Goal: Information Seeking & Learning: Learn about a topic

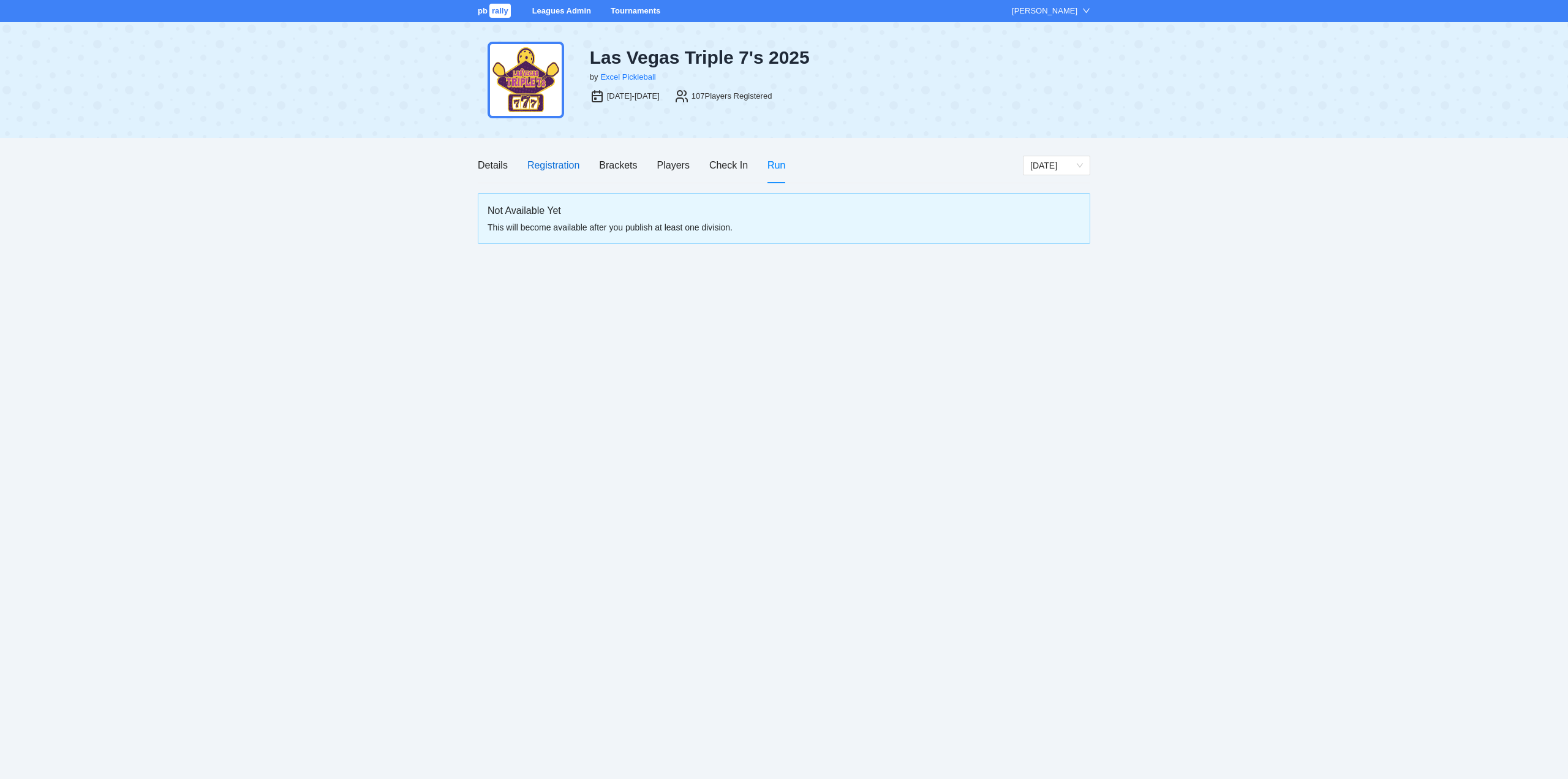
click at [555, 162] on div "Registration" at bounding box center [553, 165] width 52 height 15
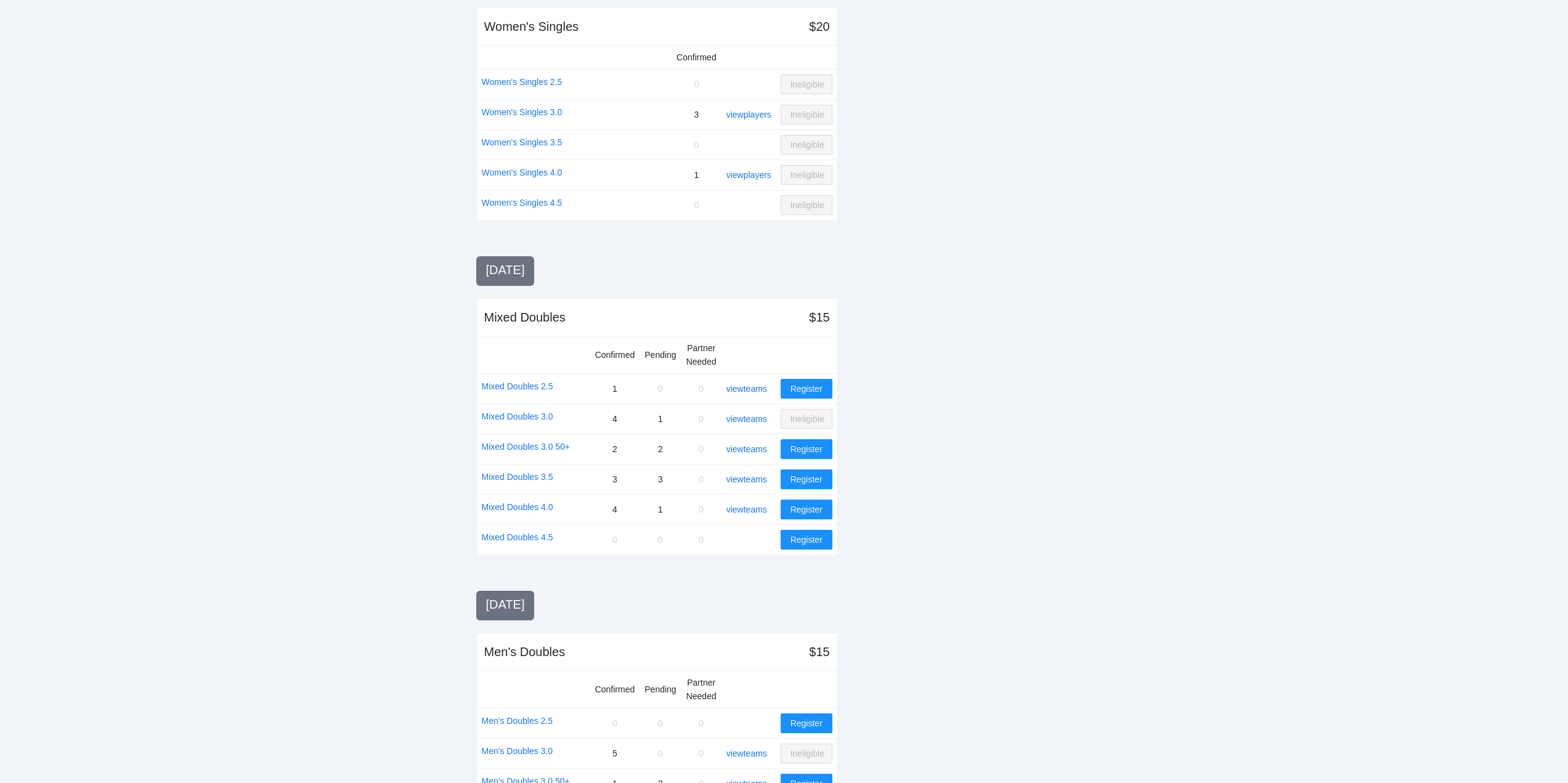
scroll to position [554, 0]
click at [746, 446] on link "view teams" at bounding box center [746, 449] width 40 height 10
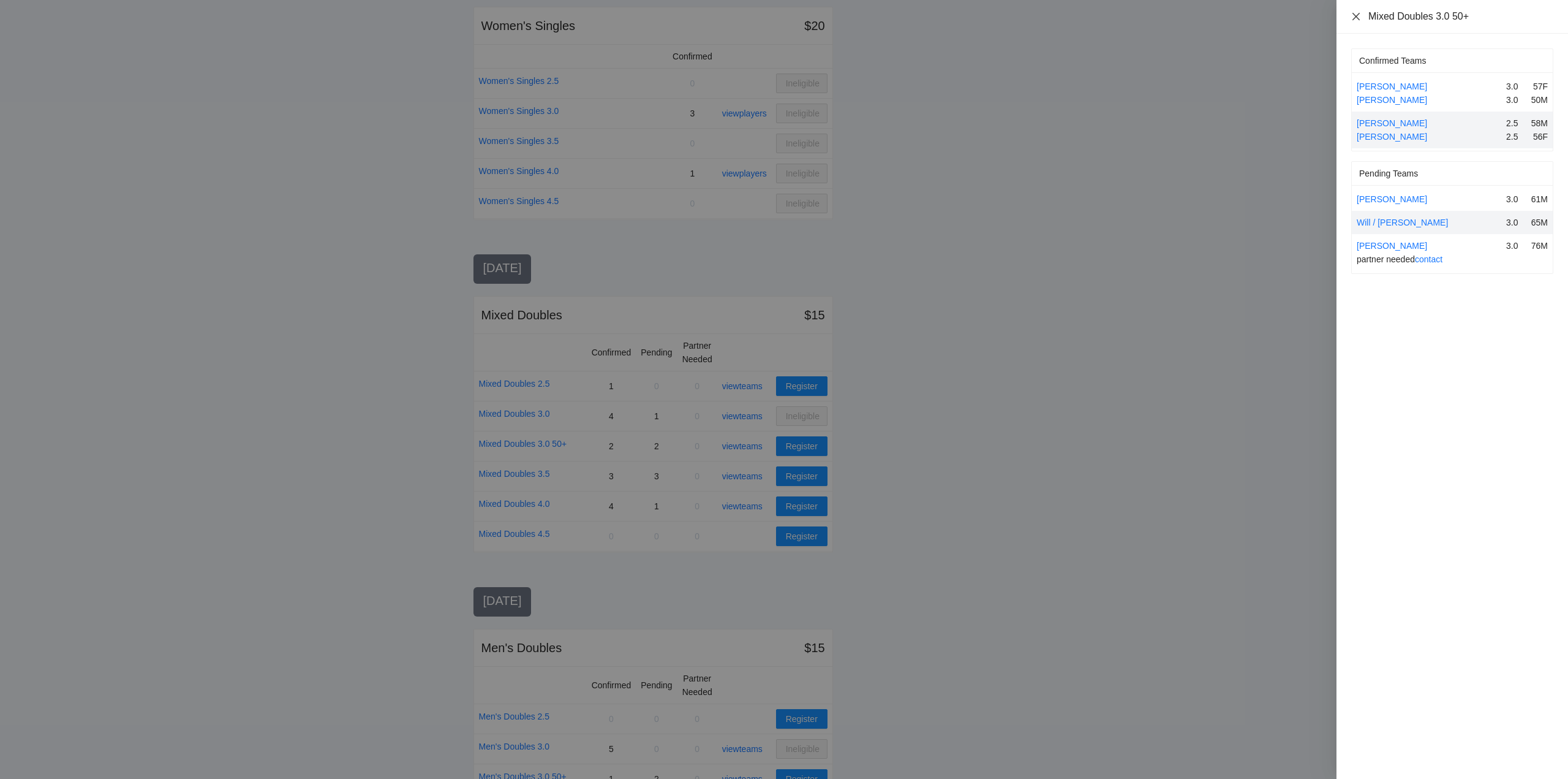
click at [1353, 19] on icon "close" at bounding box center [1356, 17] width 10 height 10
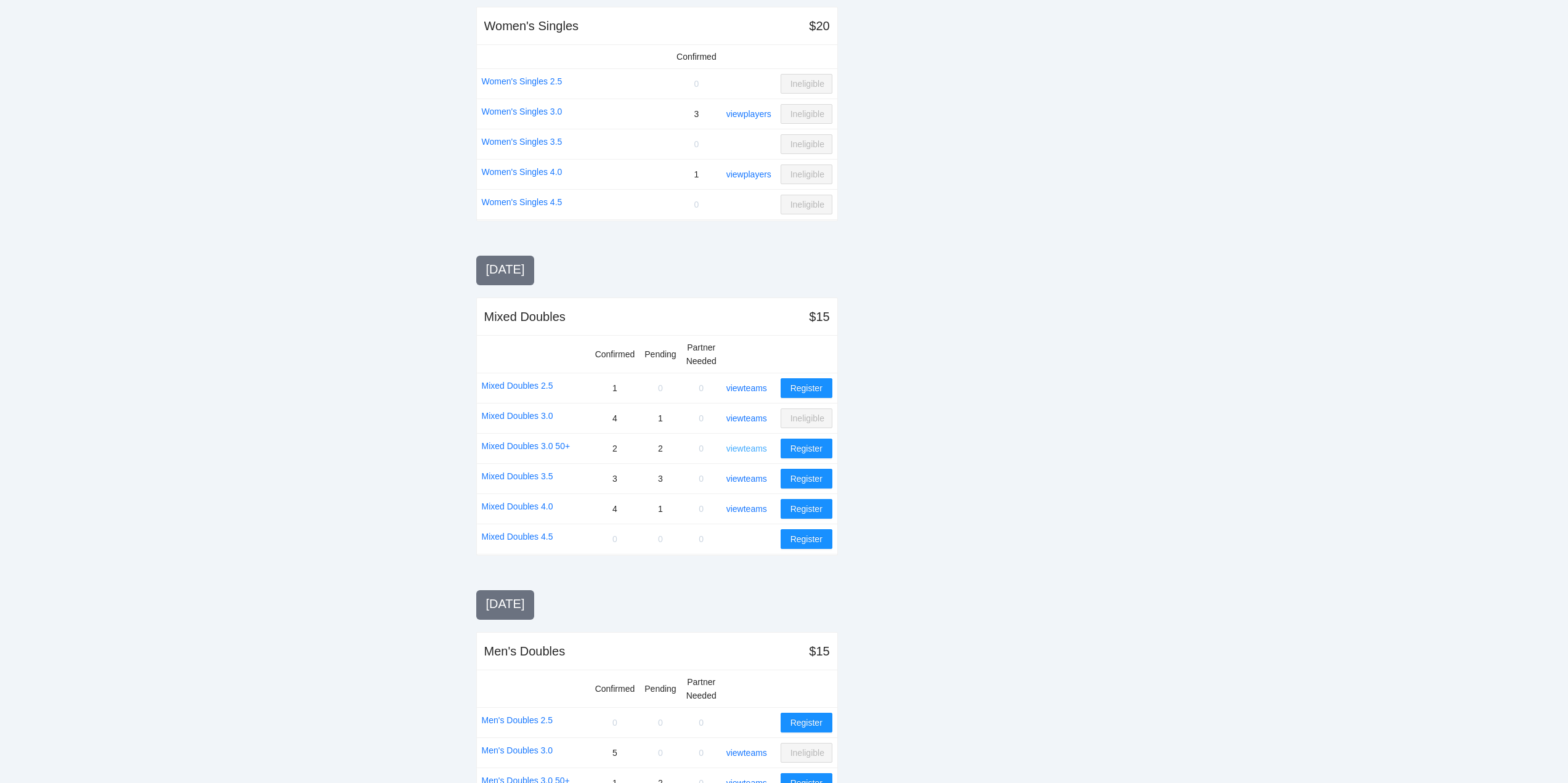
click at [741, 448] on link "view teams" at bounding box center [746, 449] width 40 height 10
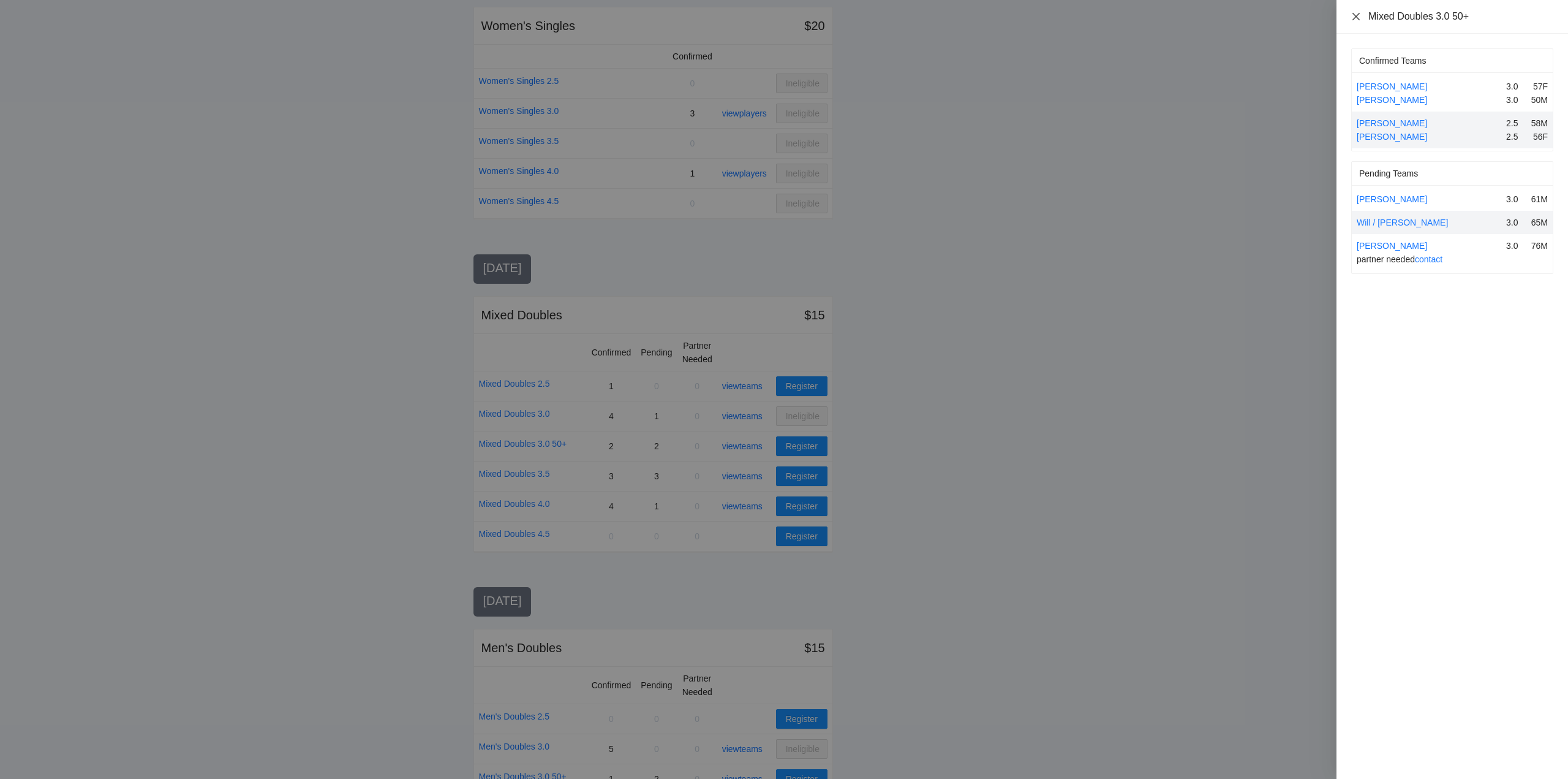
click at [1356, 18] on icon "close" at bounding box center [1356, 17] width 10 height 10
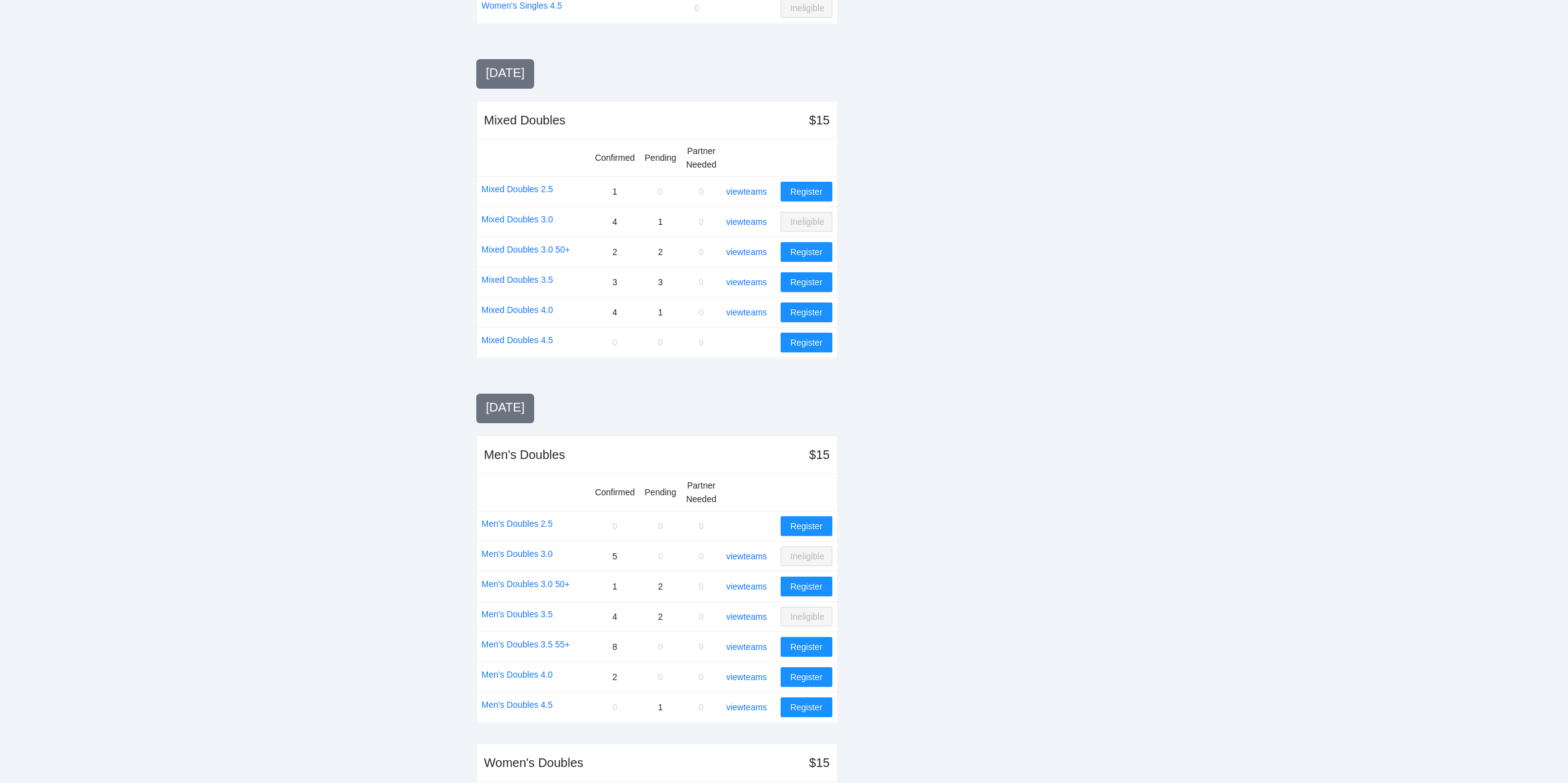
scroll to position [800, 0]
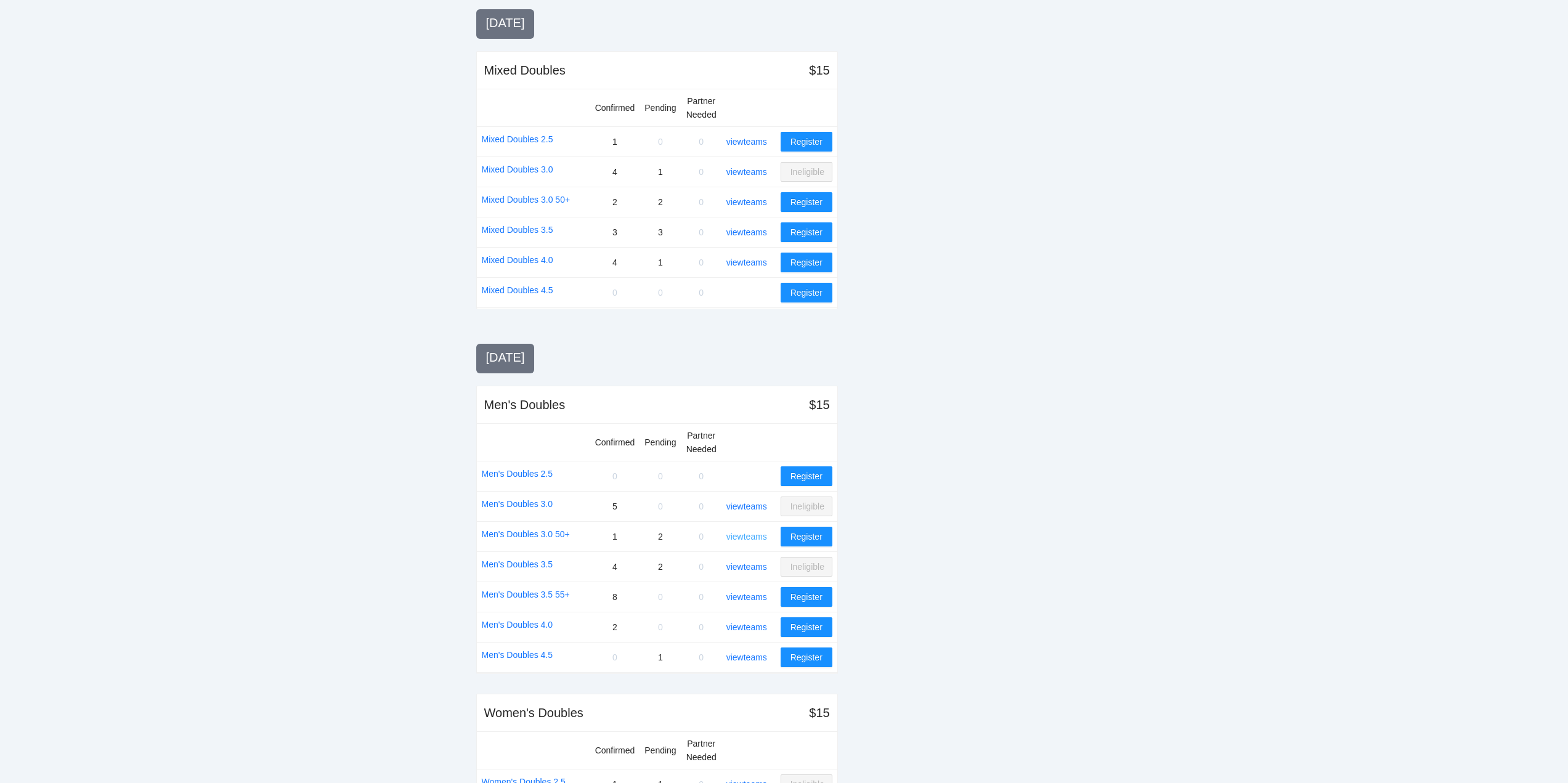
click at [753, 536] on link "view teams" at bounding box center [746, 537] width 40 height 10
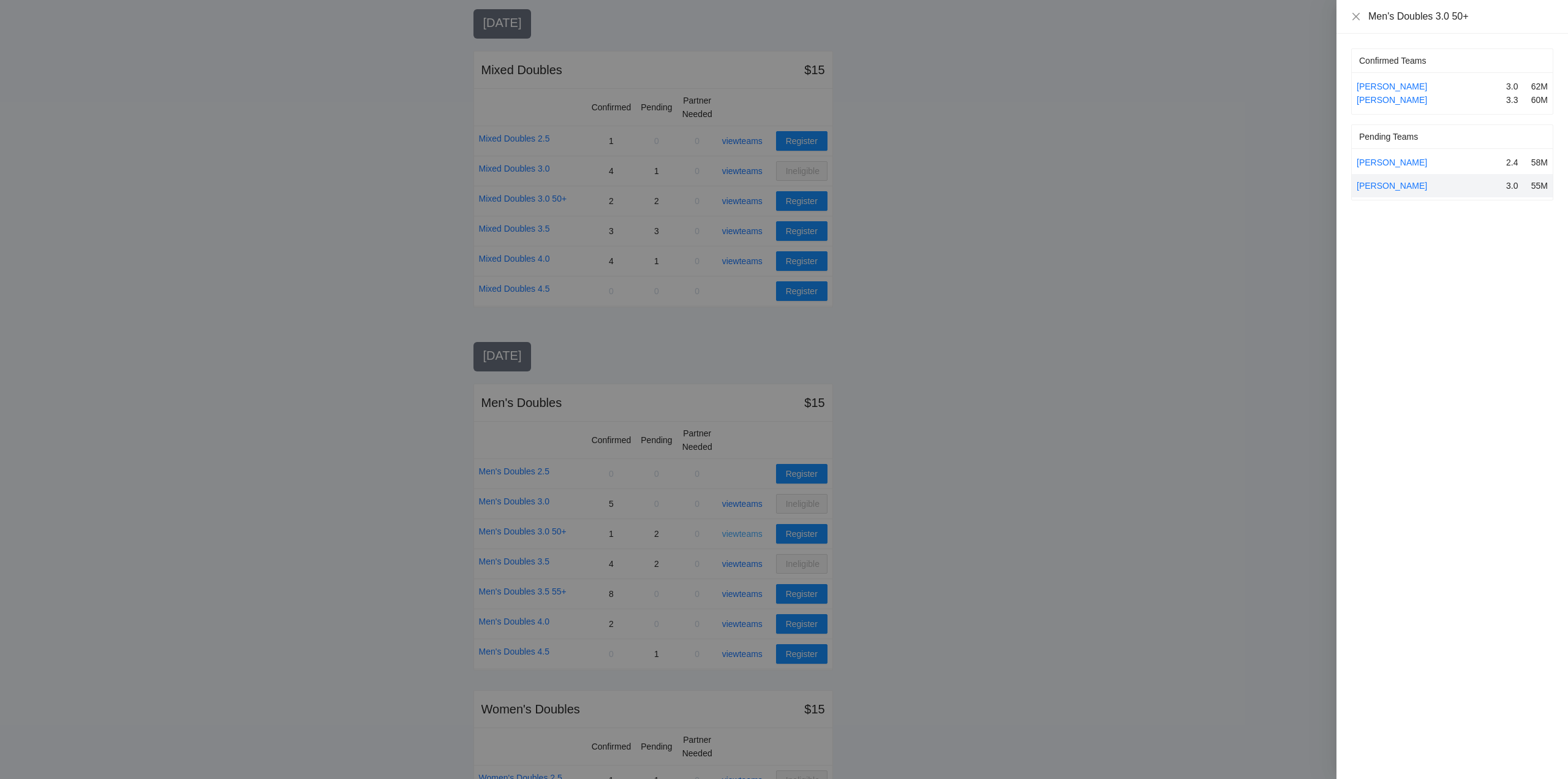
click at [748, 533] on div at bounding box center [784, 390] width 1568 height 779
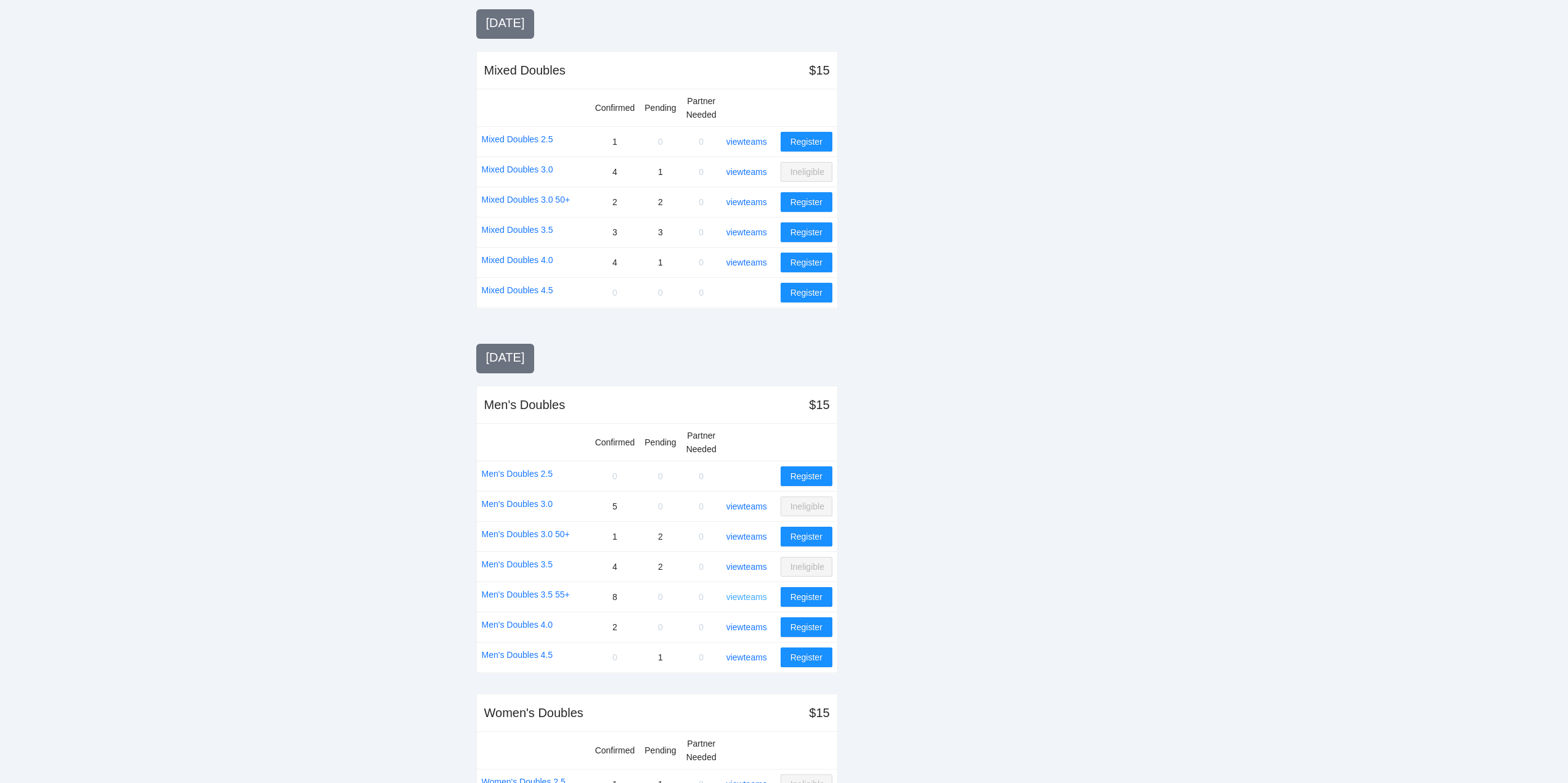
click at [757, 592] on link "view teams" at bounding box center [746, 597] width 40 height 10
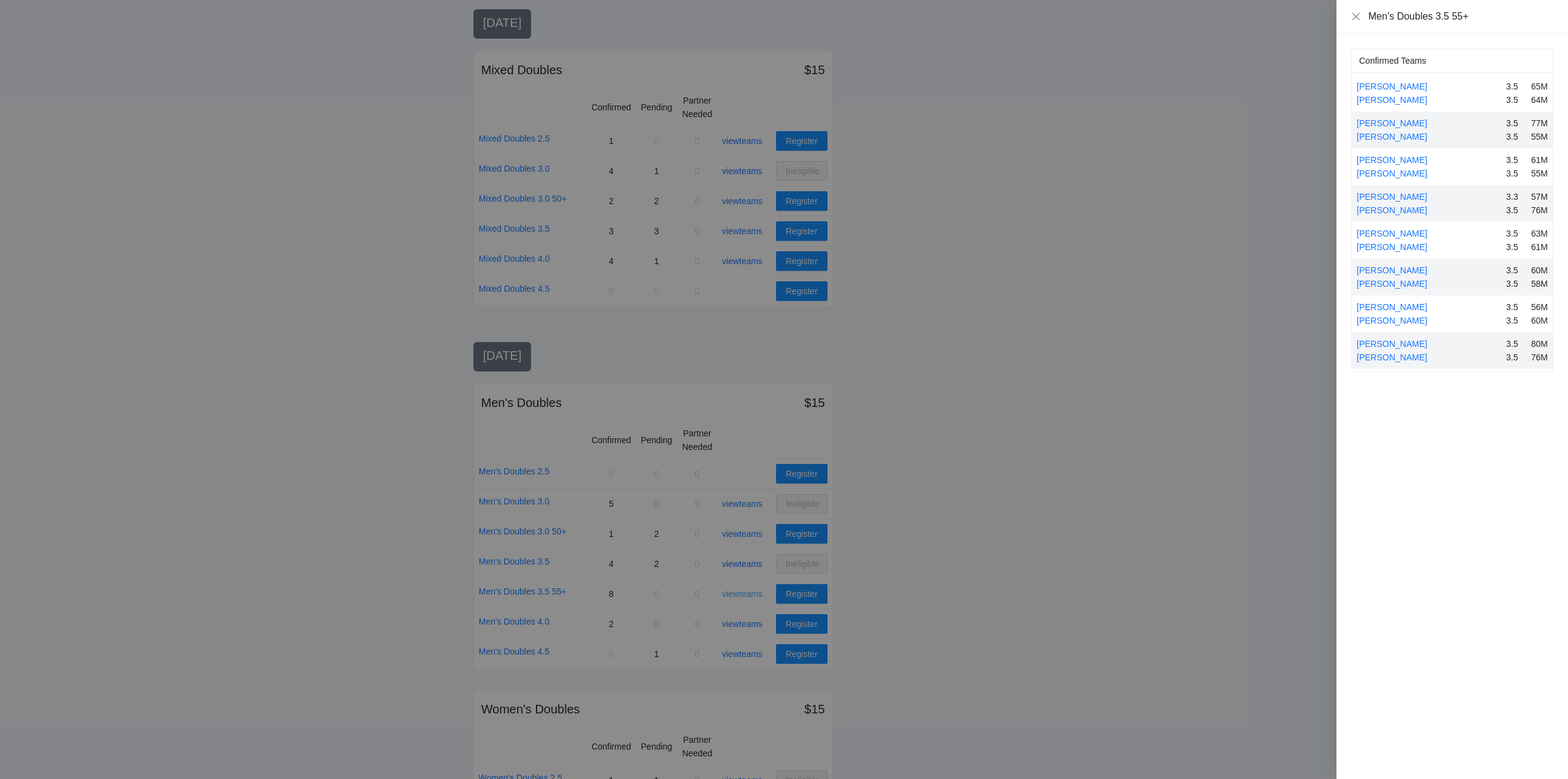
click at [752, 589] on div at bounding box center [784, 390] width 1568 height 779
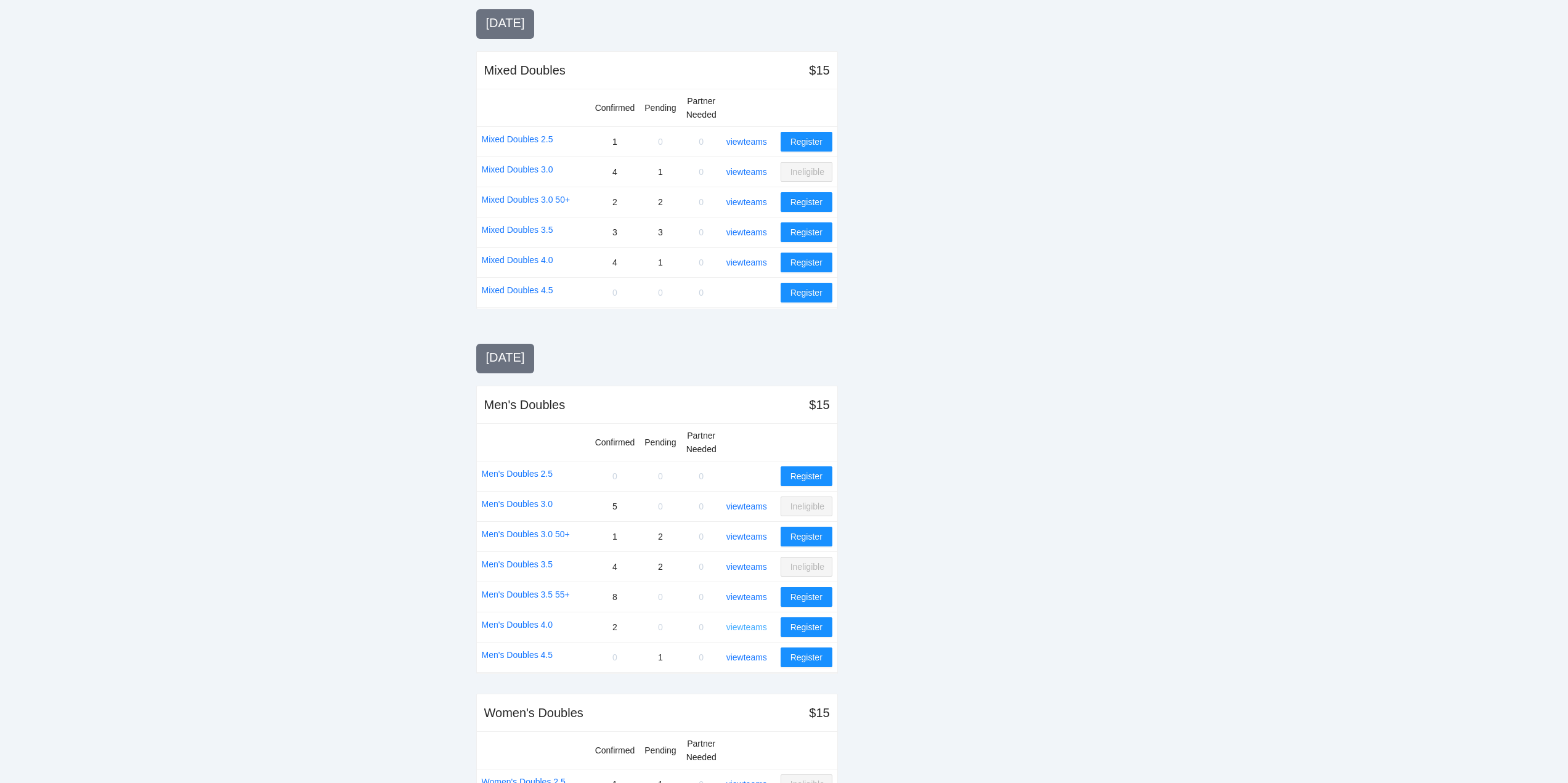
click at [751, 626] on link "view teams" at bounding box center [746, 627] width 40 height 10
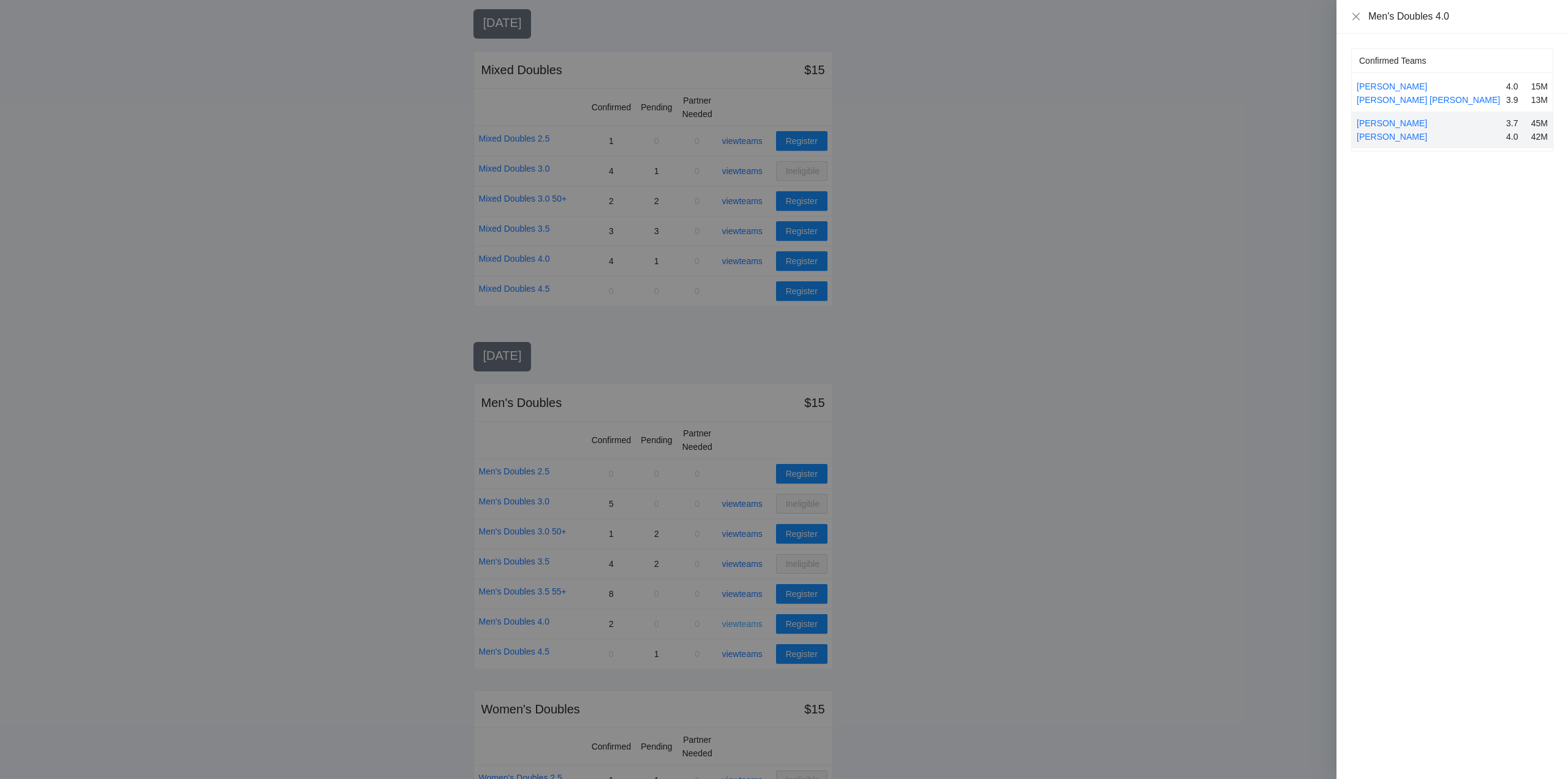
click at [747, 622] on div at bounding box center [784, 390] width 1568 height 779
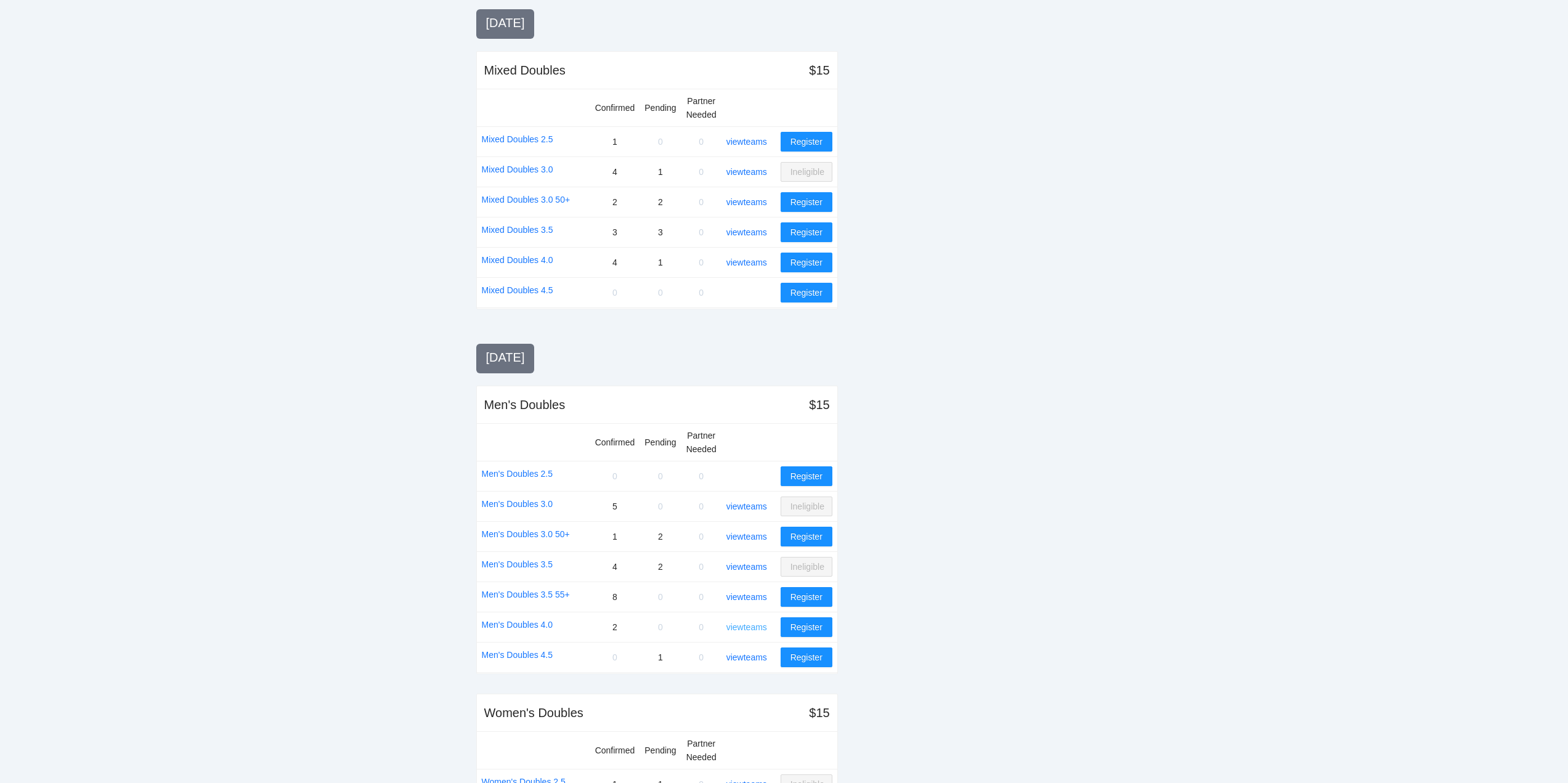
click at [747, 624] on link "view teams" at bounding box center [746, 627] width 40 height 10
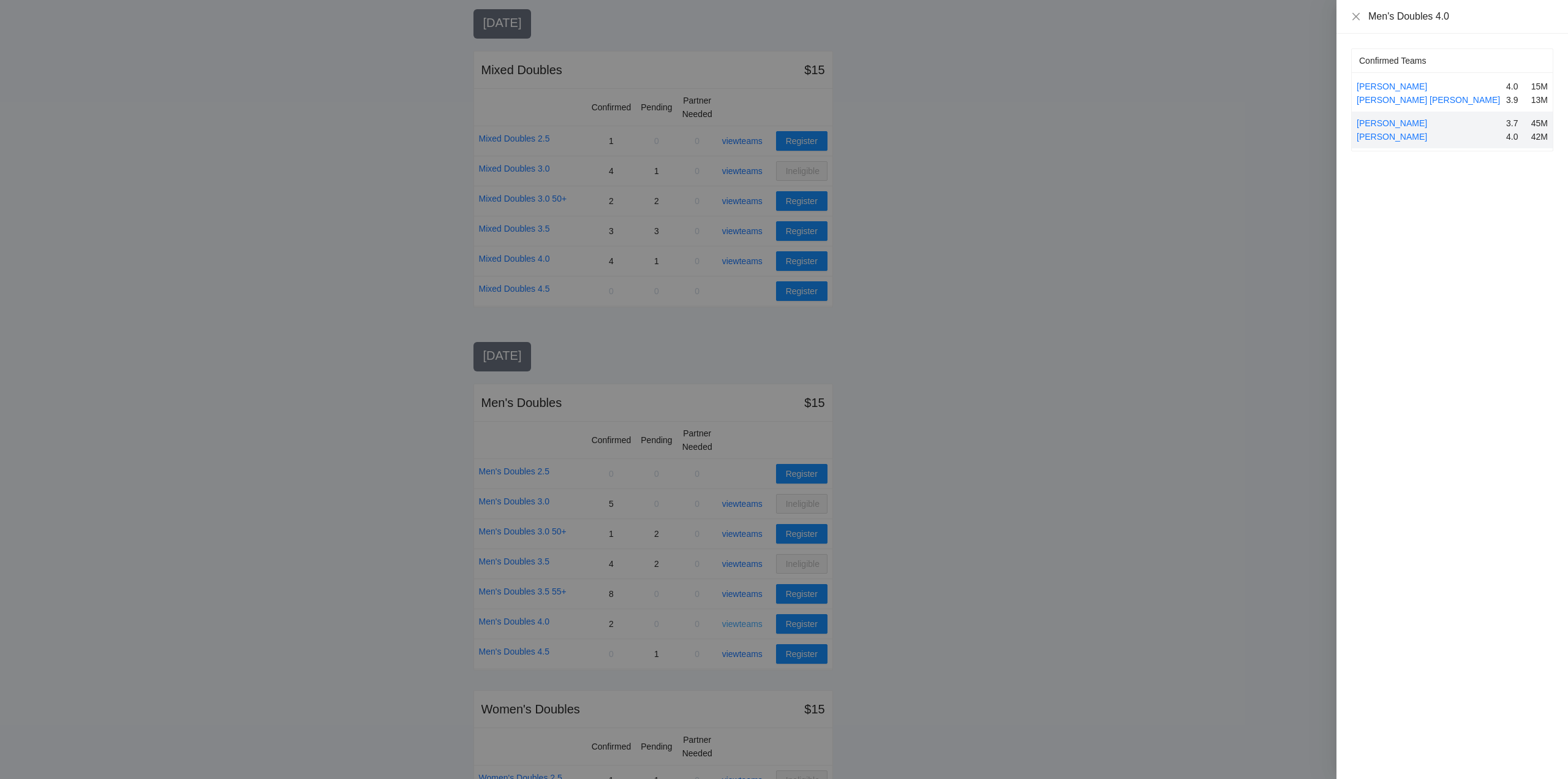
click at [743, 621] on div at bounding box center [784, 390] width 1568 height 779
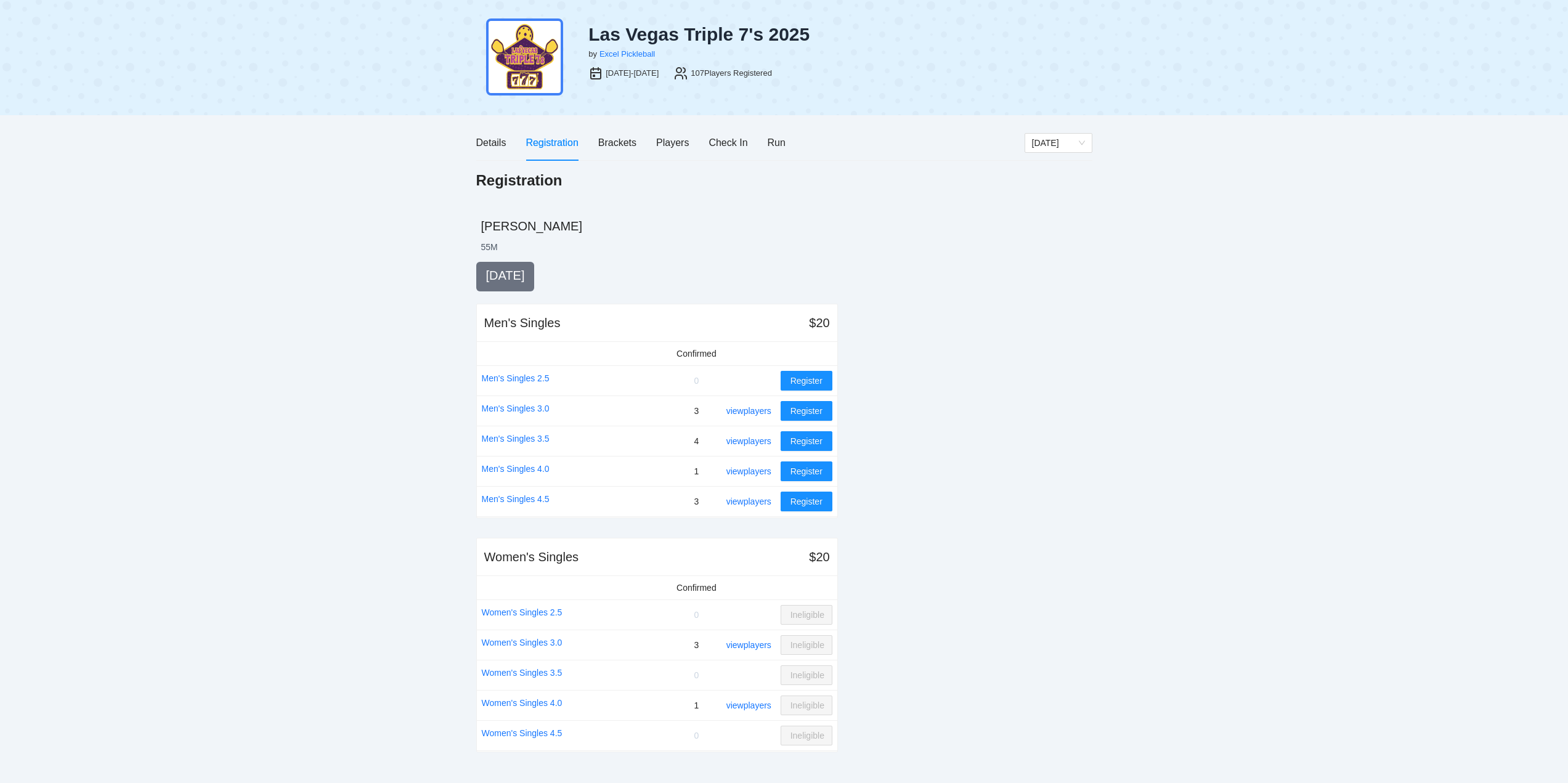
scroll to position [4, 0]
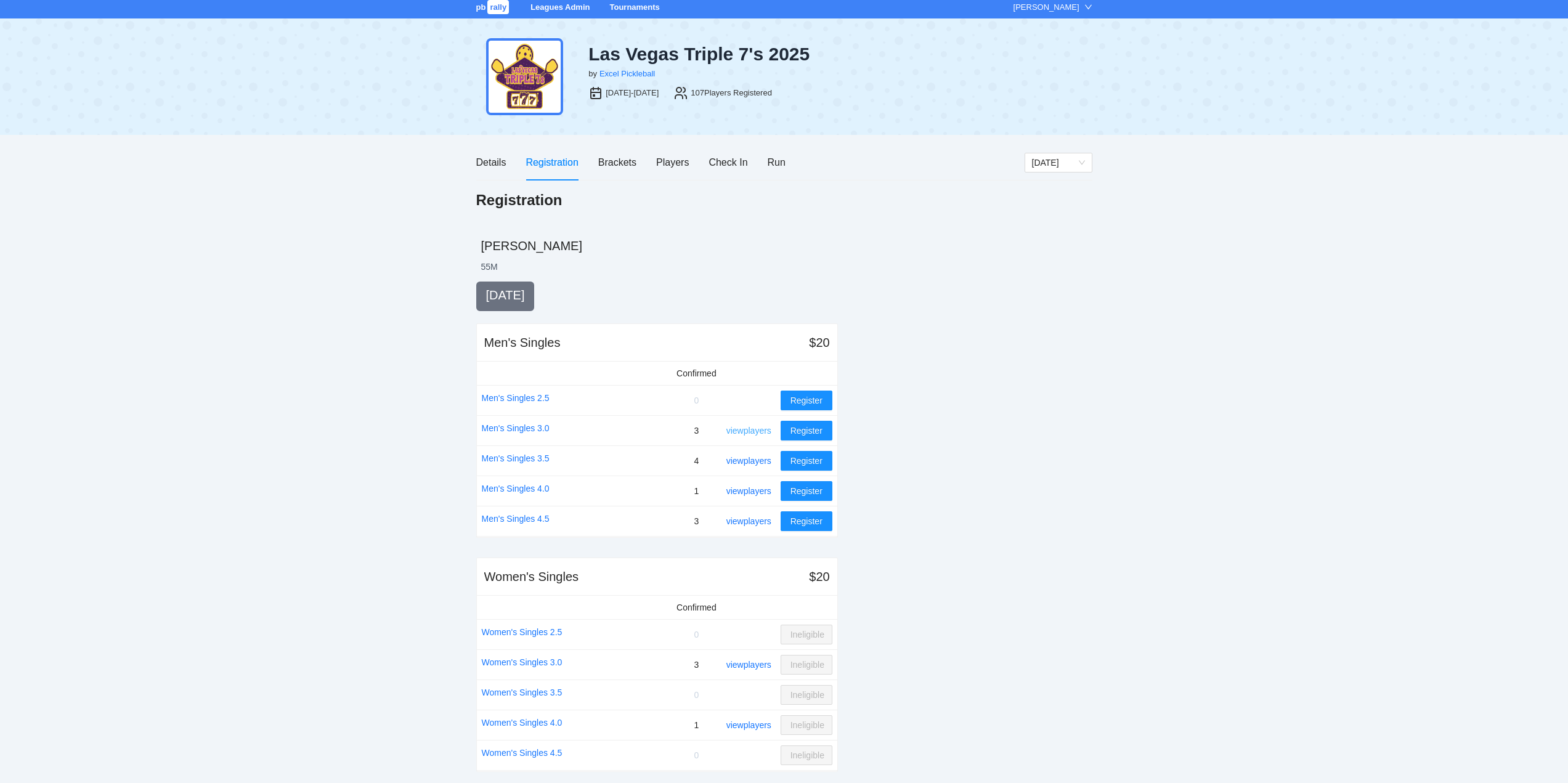
click at [747, 428] on link "view players" at bounding box center [749, 431] width 45 height 10
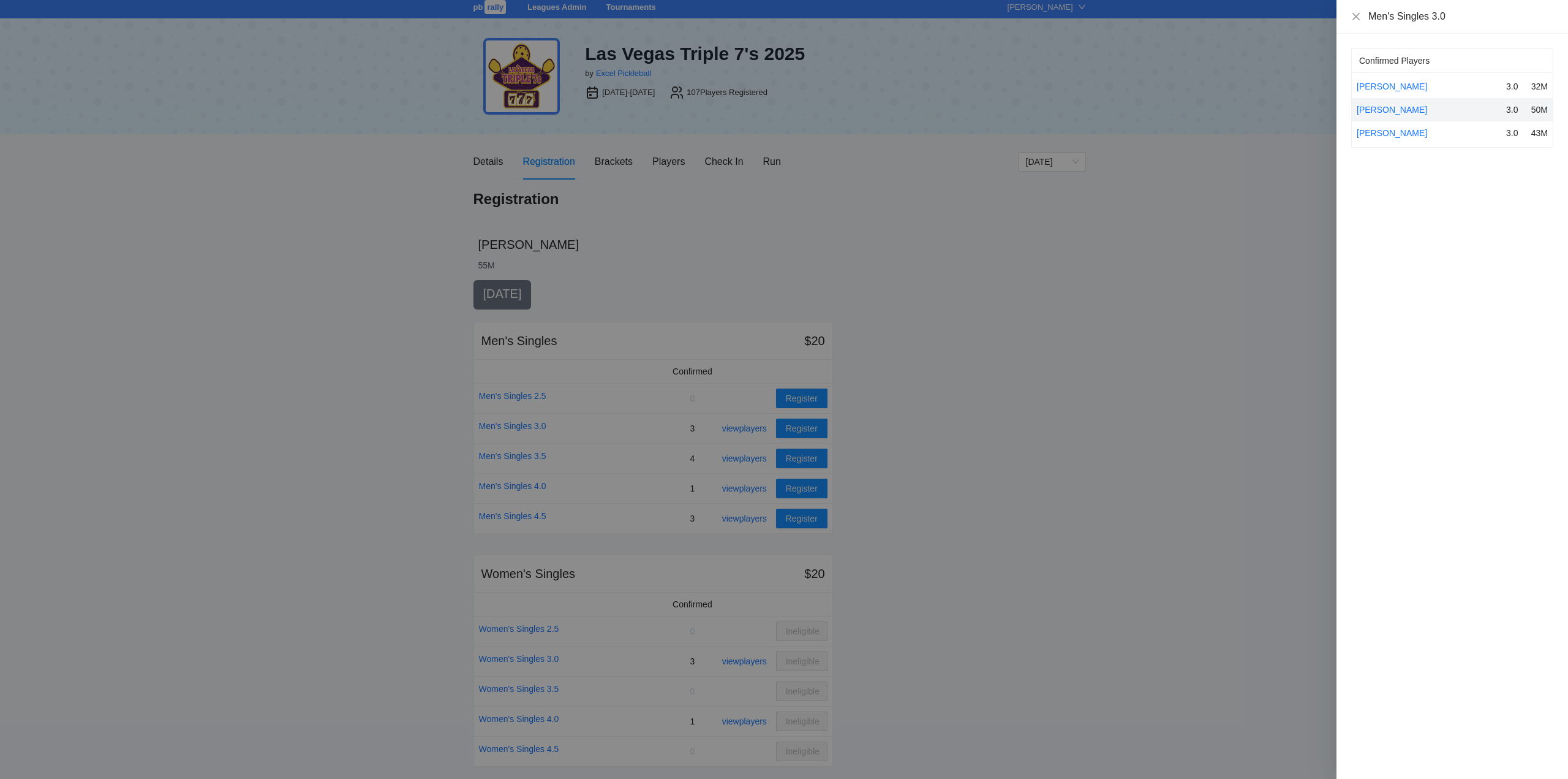
click at [745, 461] on div at bounding box center [784, 390] width 1568 height 779
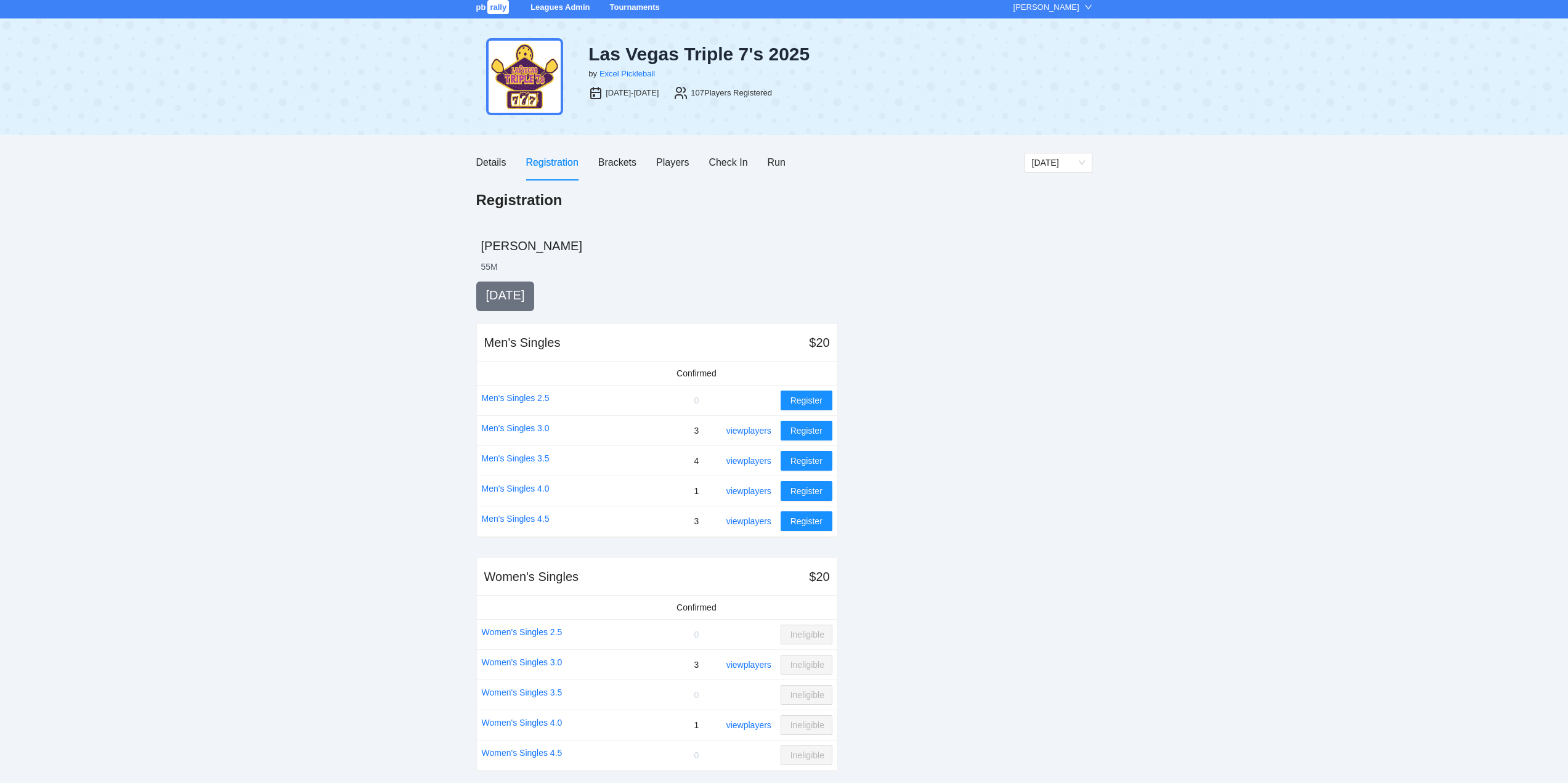
click at [750, 460] on link "view players" at bounding box center [749, 461] width 45 height 10
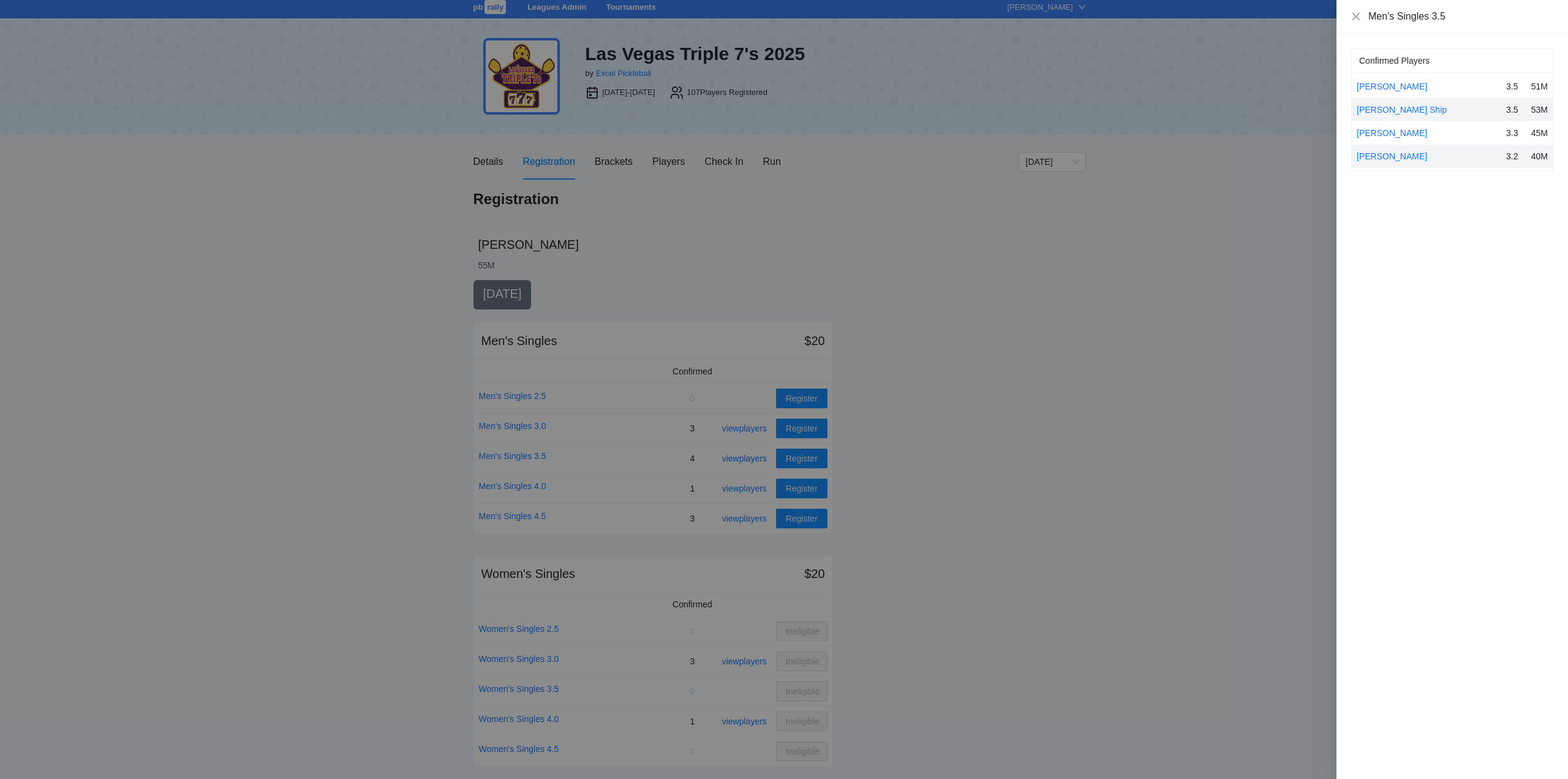
click at [746, 458] on div at bounding box center [784, 390] width 1568 height 779
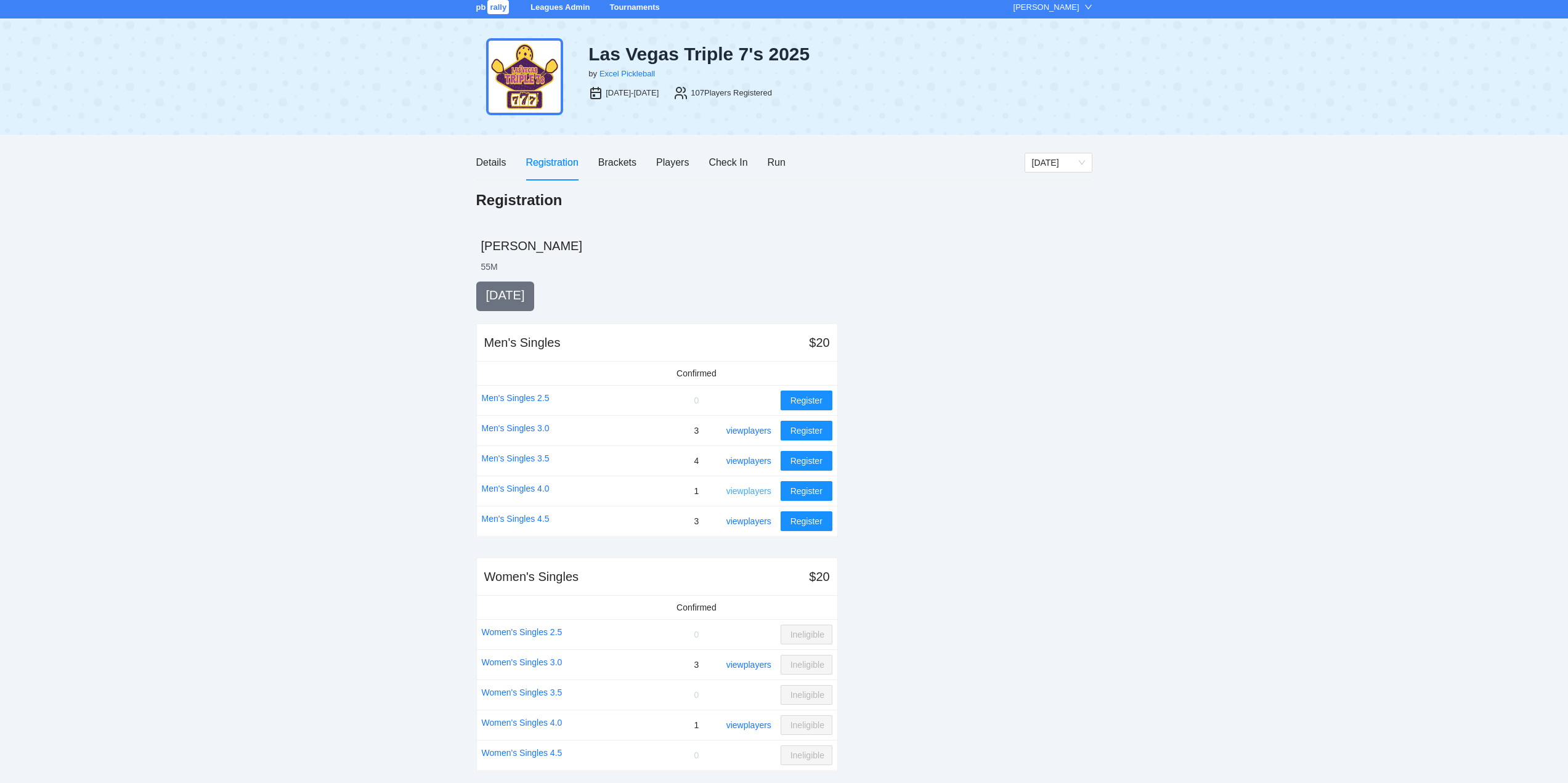
click at [752, 488] on link "view players" at bounding box center [749, 491] width 45 height 10
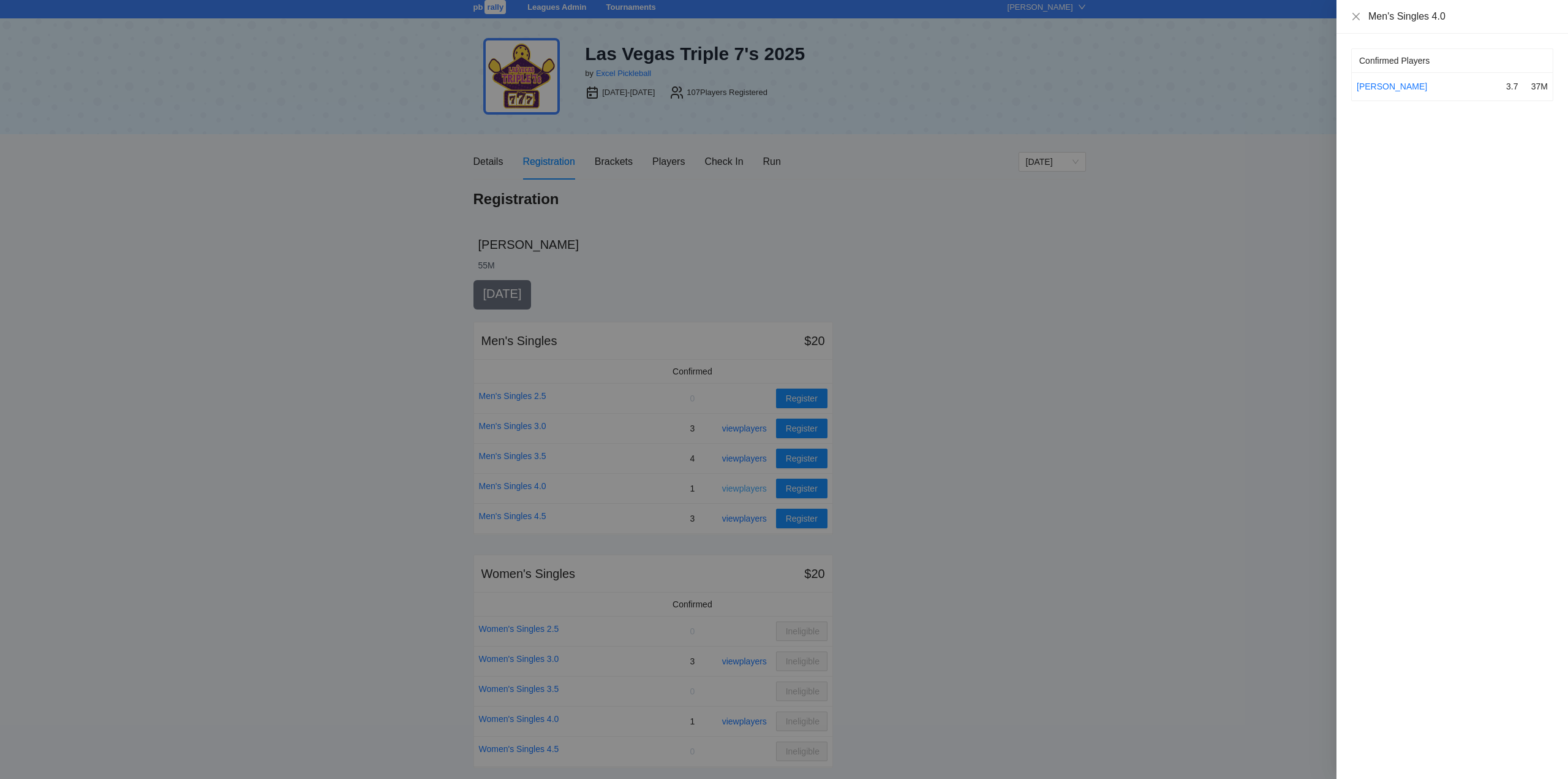
click at [748, 486] on div at bounding box center [784, 390] width 1568 height 779
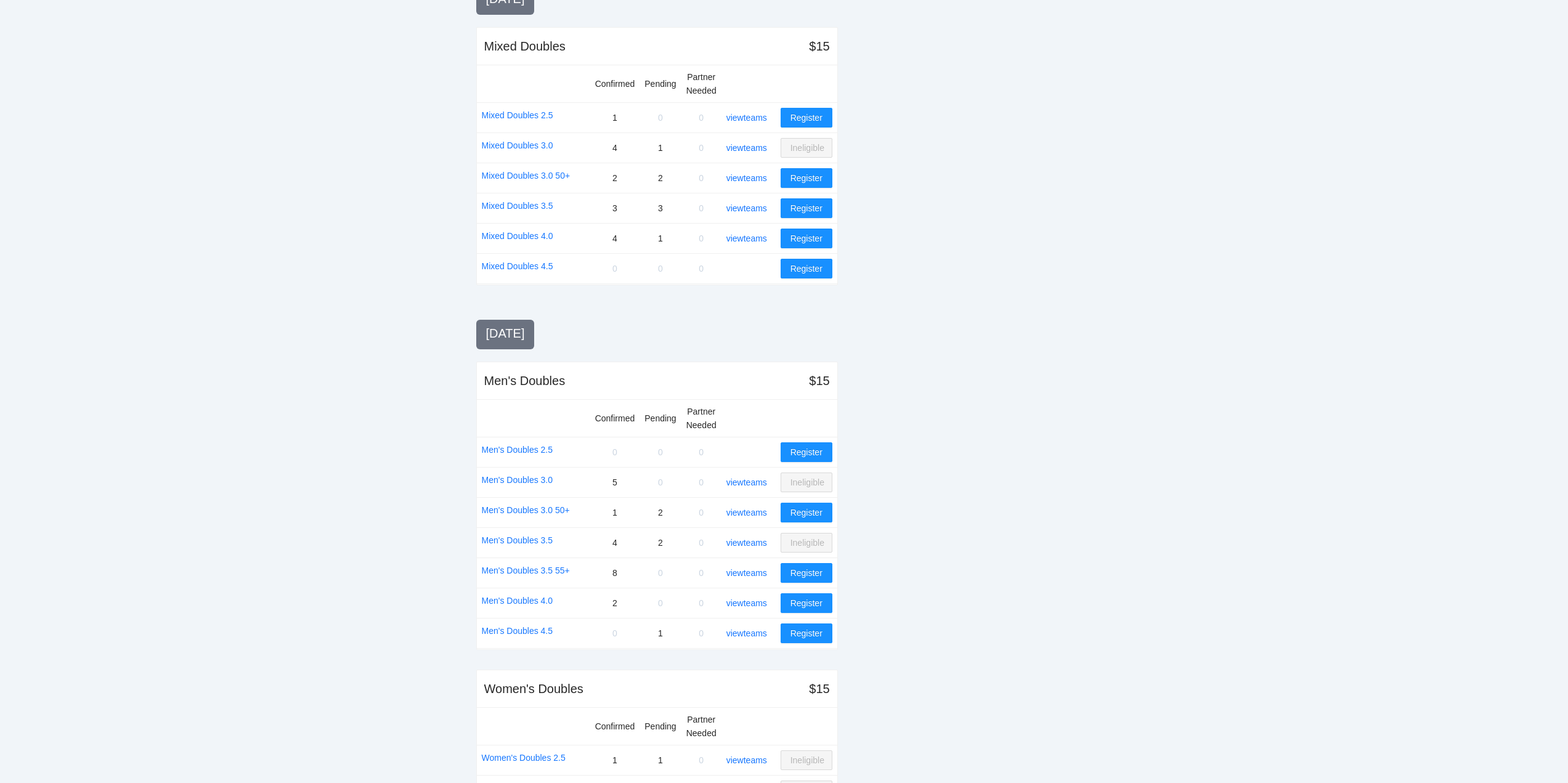
scroll to position [989, 0]
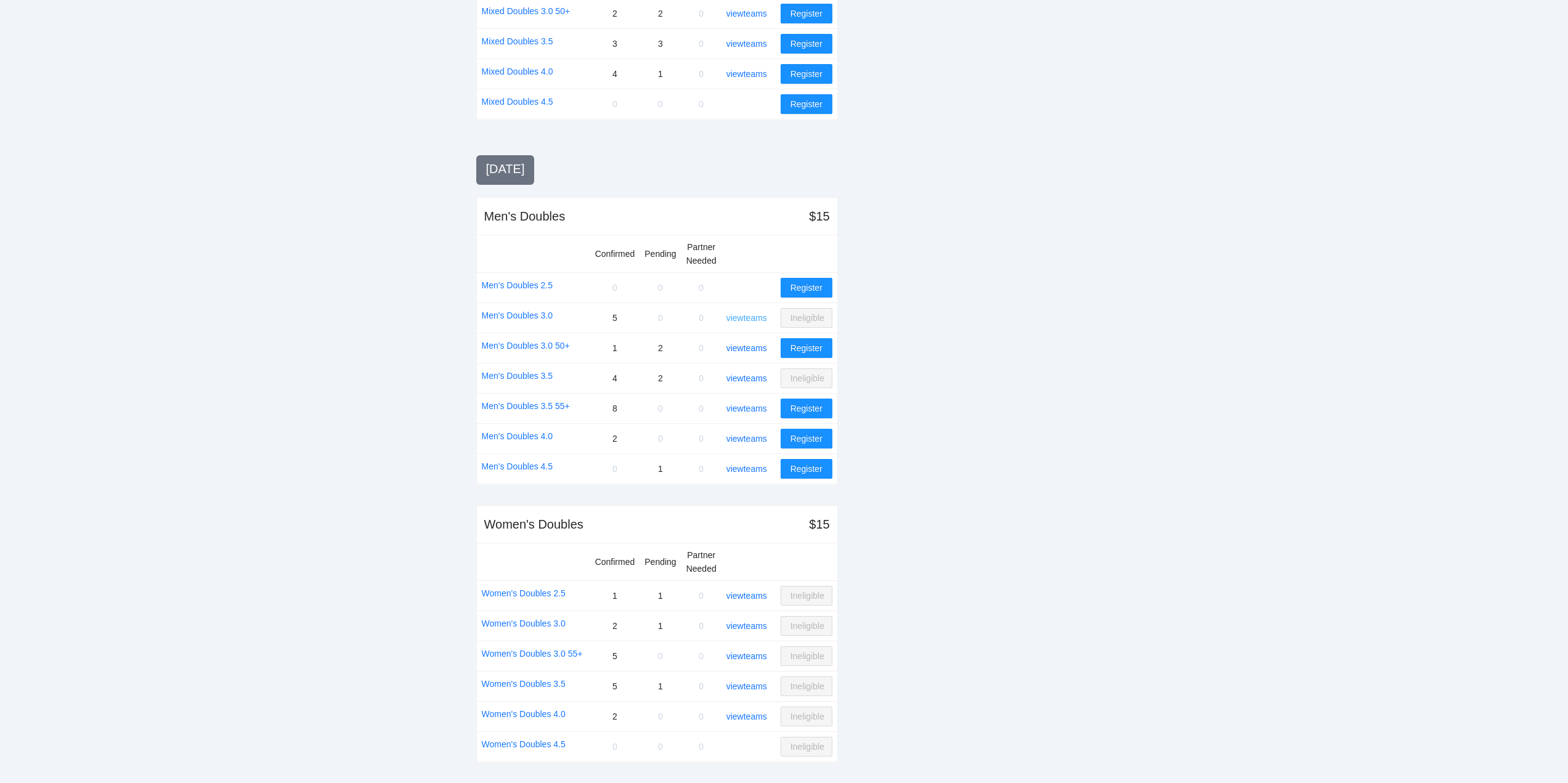
click at [754, 318] on link "view teams" at bounding box center [746, 318] width 40 height 10
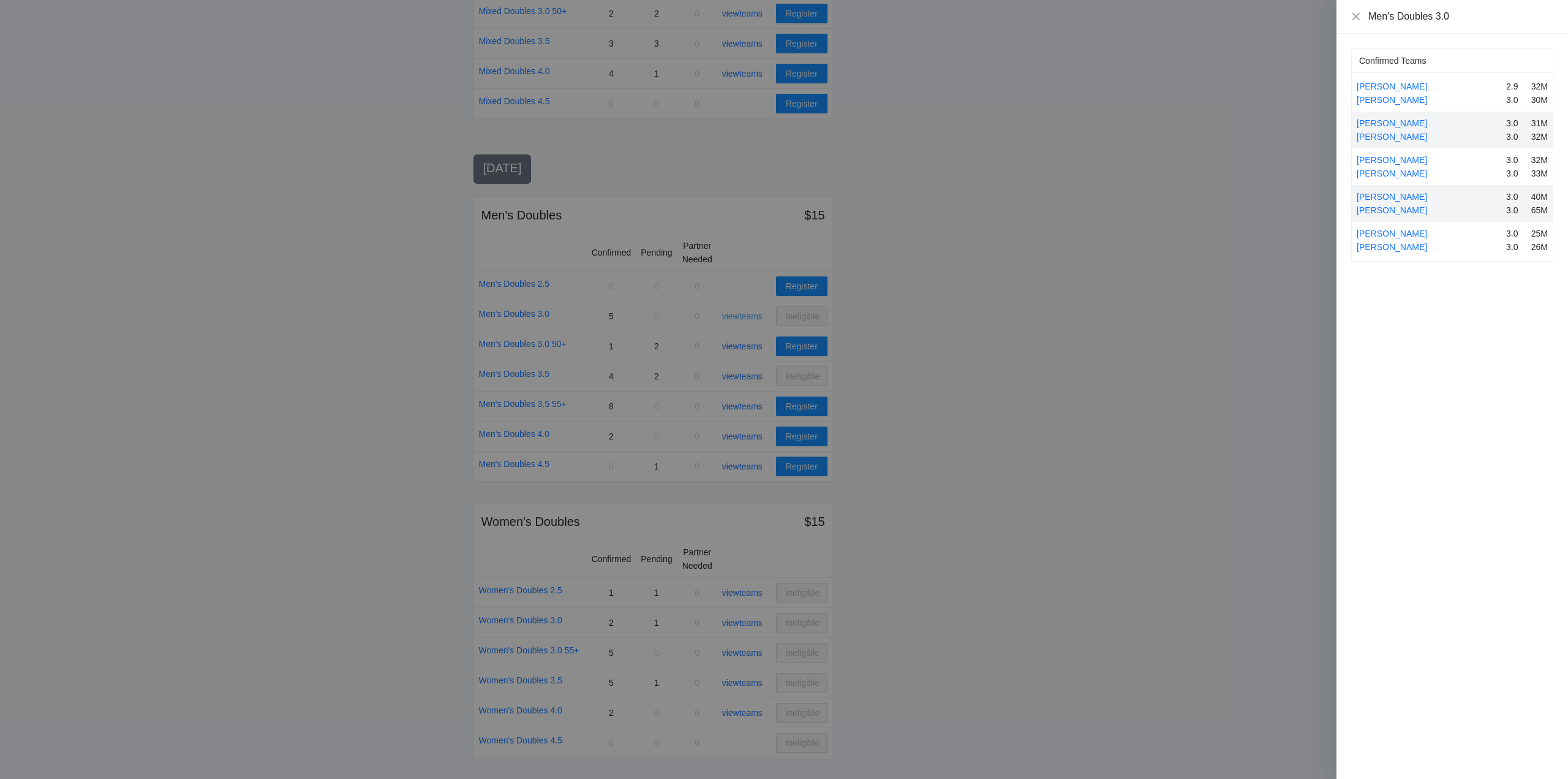
click at [750, 316] on div at bounding box center [784, 390] width 1568 height 779
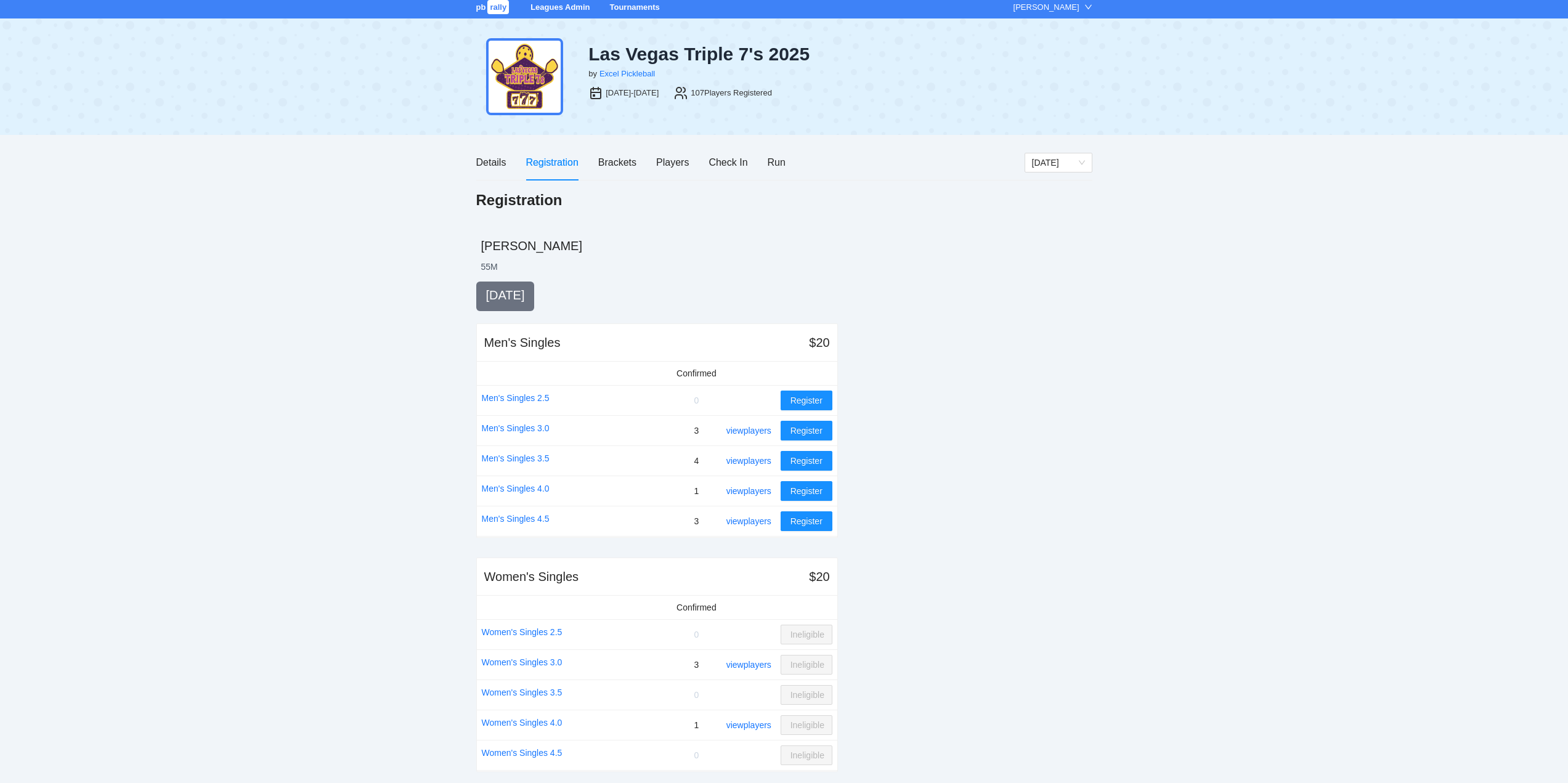
scroll to position [0, 0]
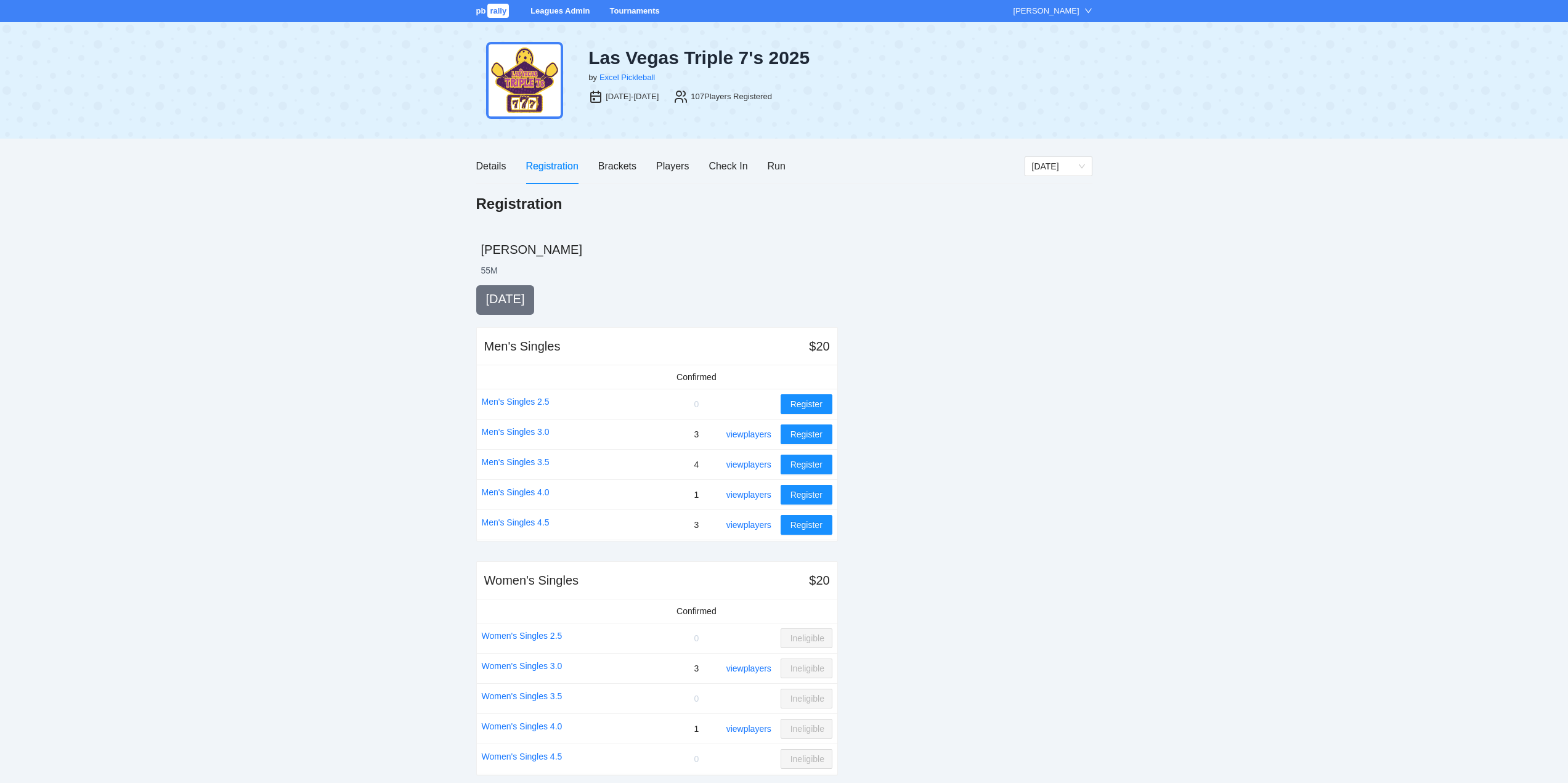
click at [639, 12] on link "Tournaments" at bounding box center [634, 11] width 50 height 9
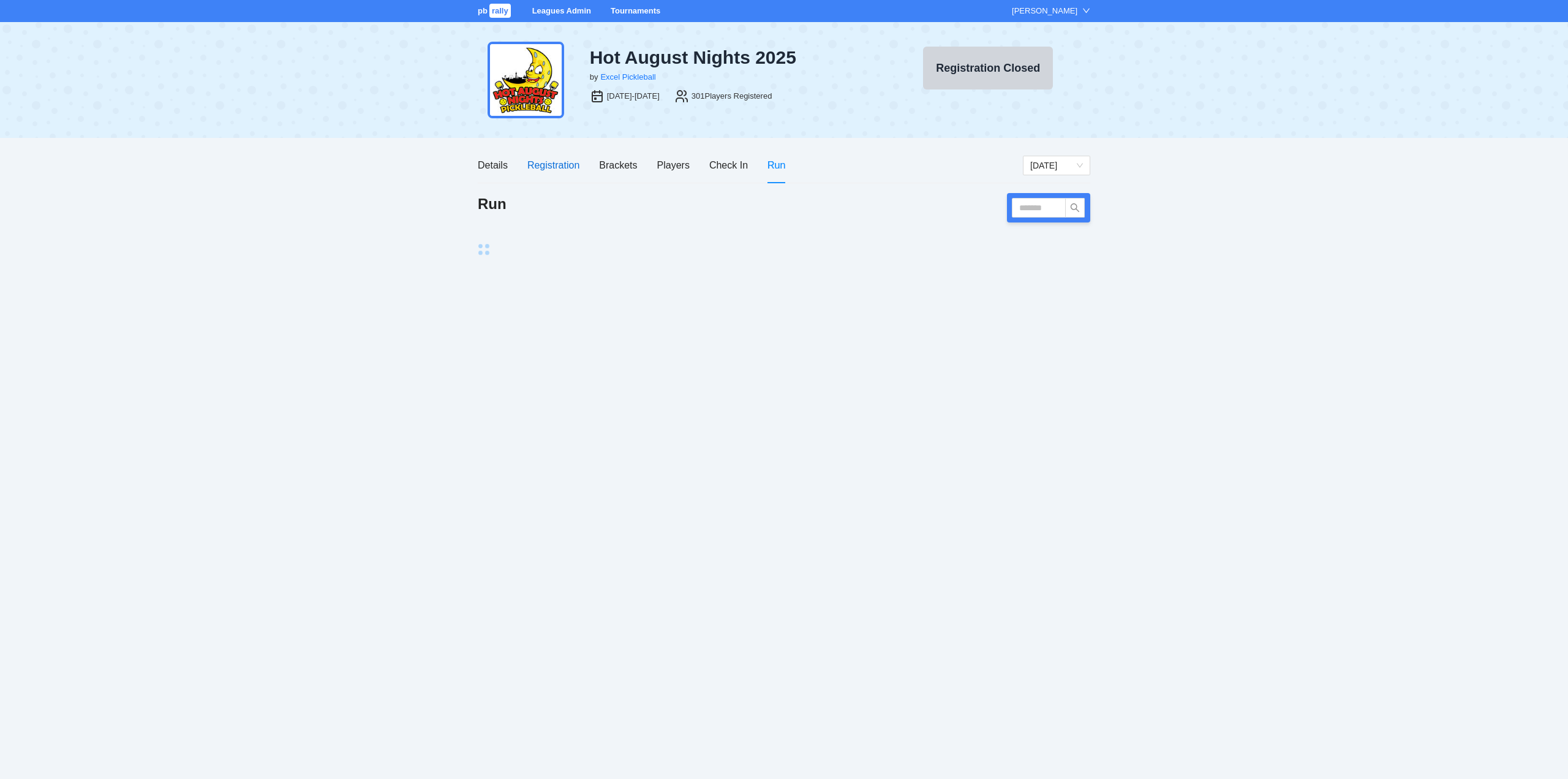
click at [555, 164] on div "Registration" at bounding box center [553, 165] width 52 height 15
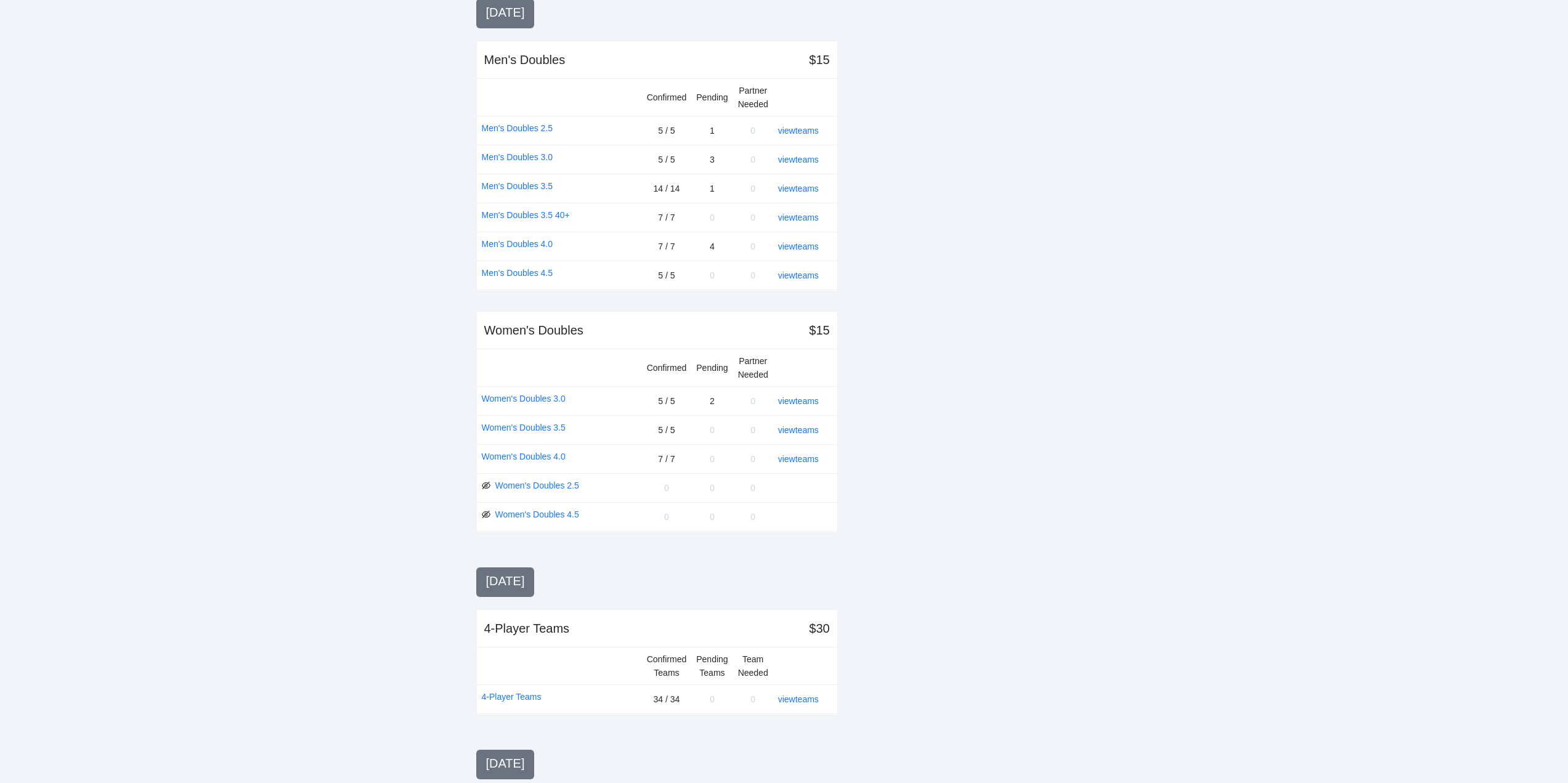
scroll to position [800, 0]
click at [802, 456] on link "view teams" at bounding box center [798, 457] width 40 height 10
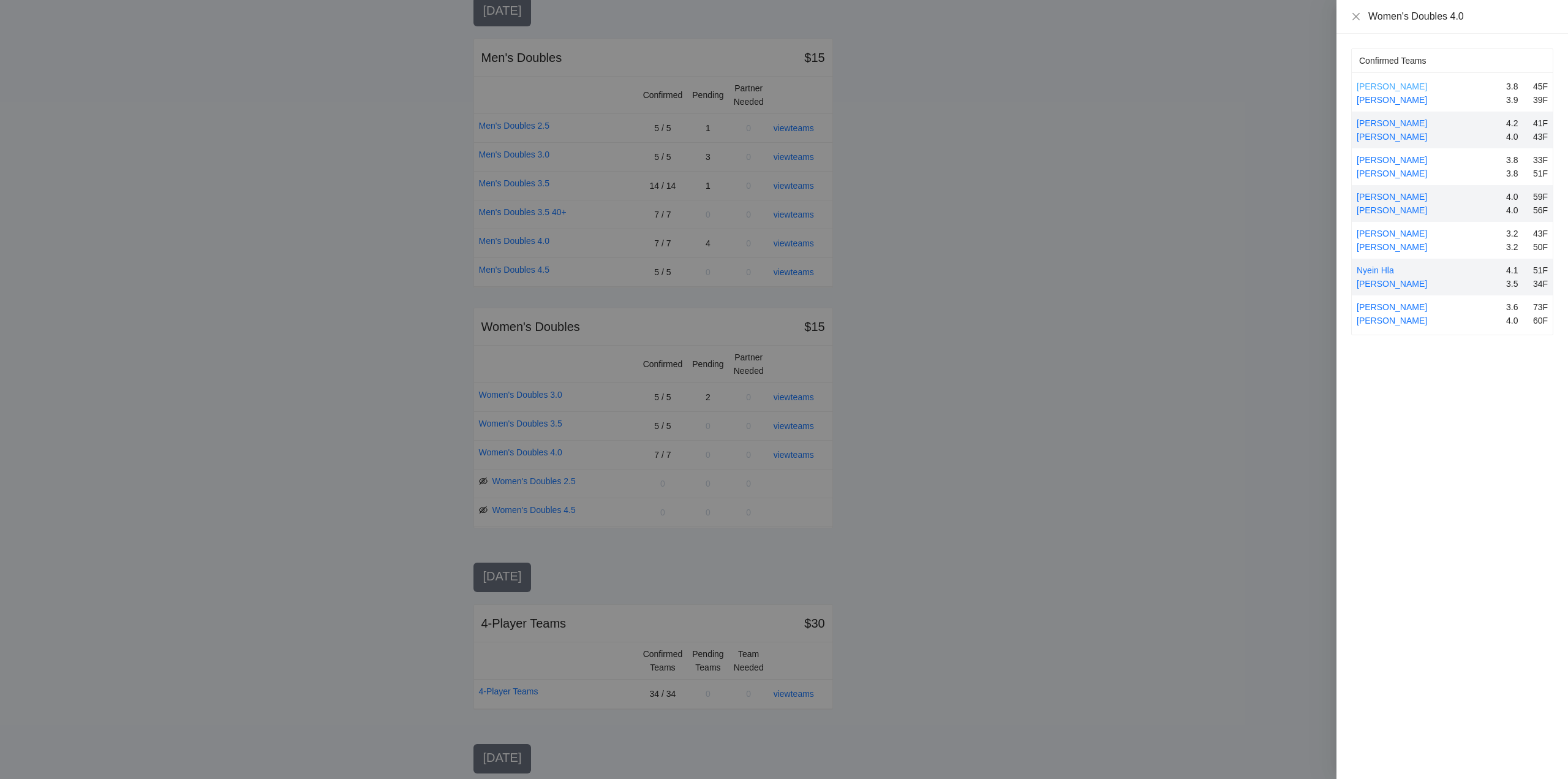
click at [1383, 84] on link "[PERSON_NAME]" at bounding box center [1391, 86] width 70 height 10
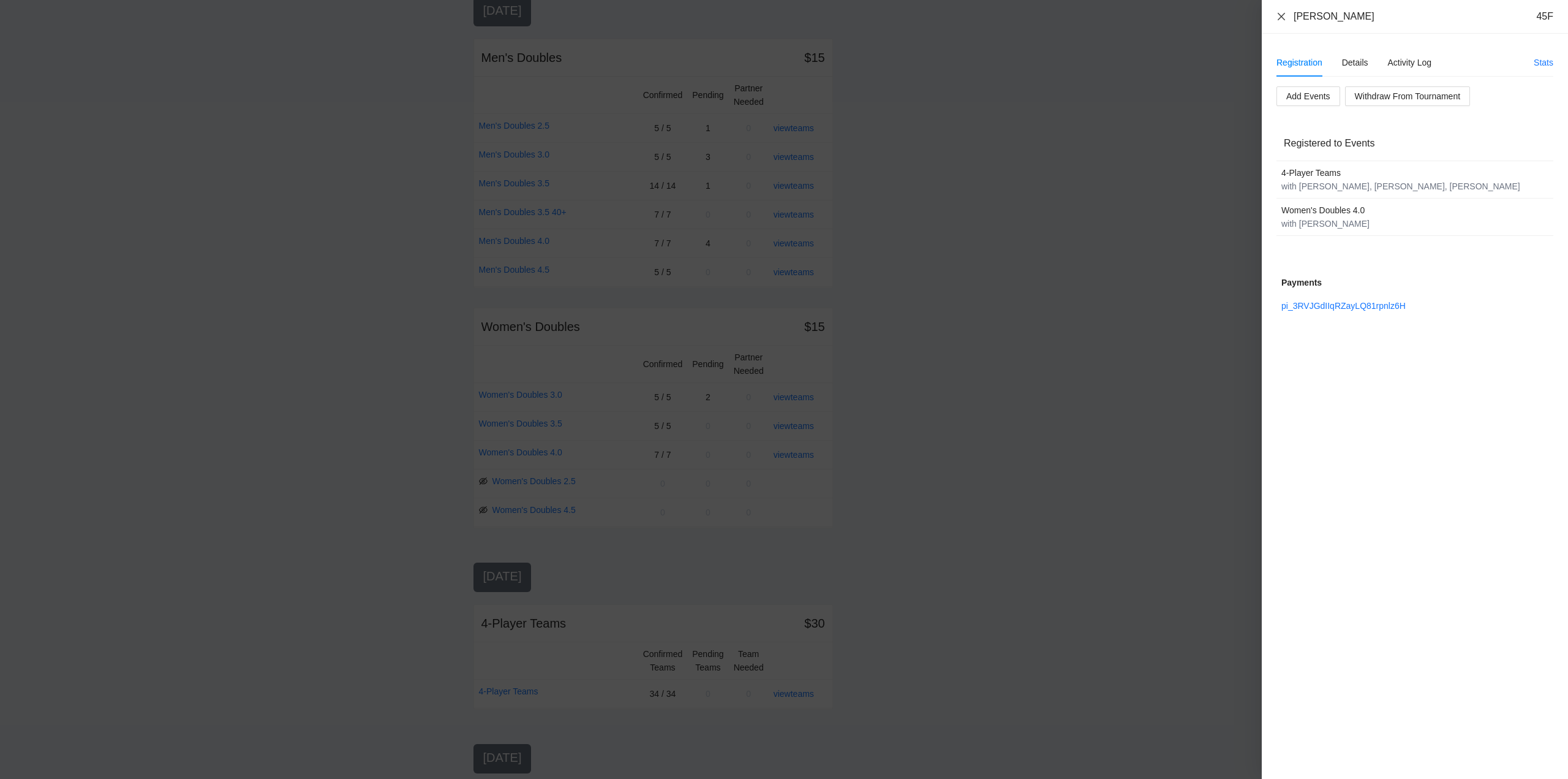
click at [1281, 15] on icon "close" at bounding box center [1281, 16] width 7 height 7
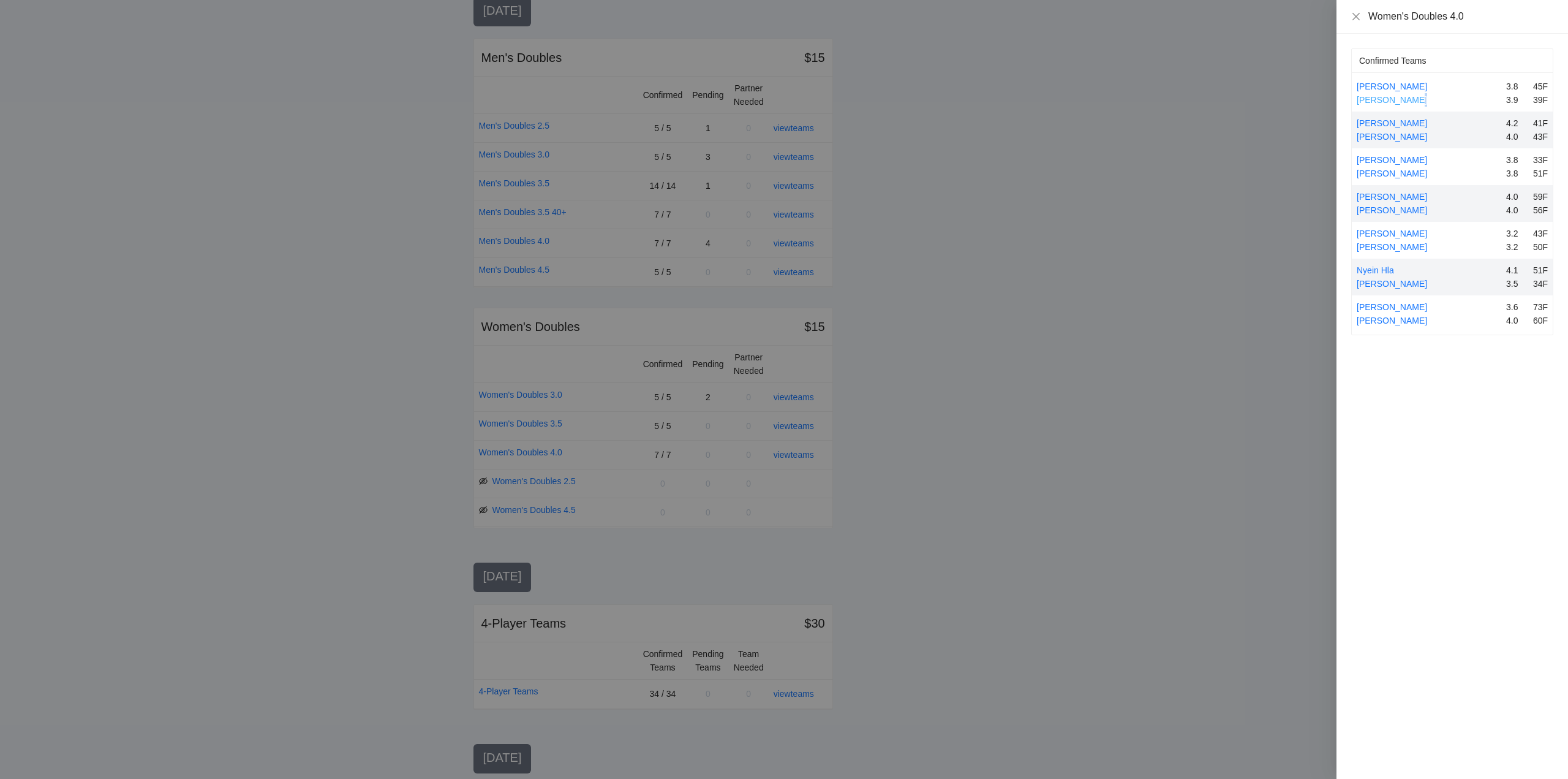
drag, startPoint x: 1406, startPoint y: 98, endPoint x: 1416, endPoint y: 103, distance: 11.2
click at [1408, 98] on link "[PERSON_NAME]" at bounding box center [1391, 100] width 70 height 10
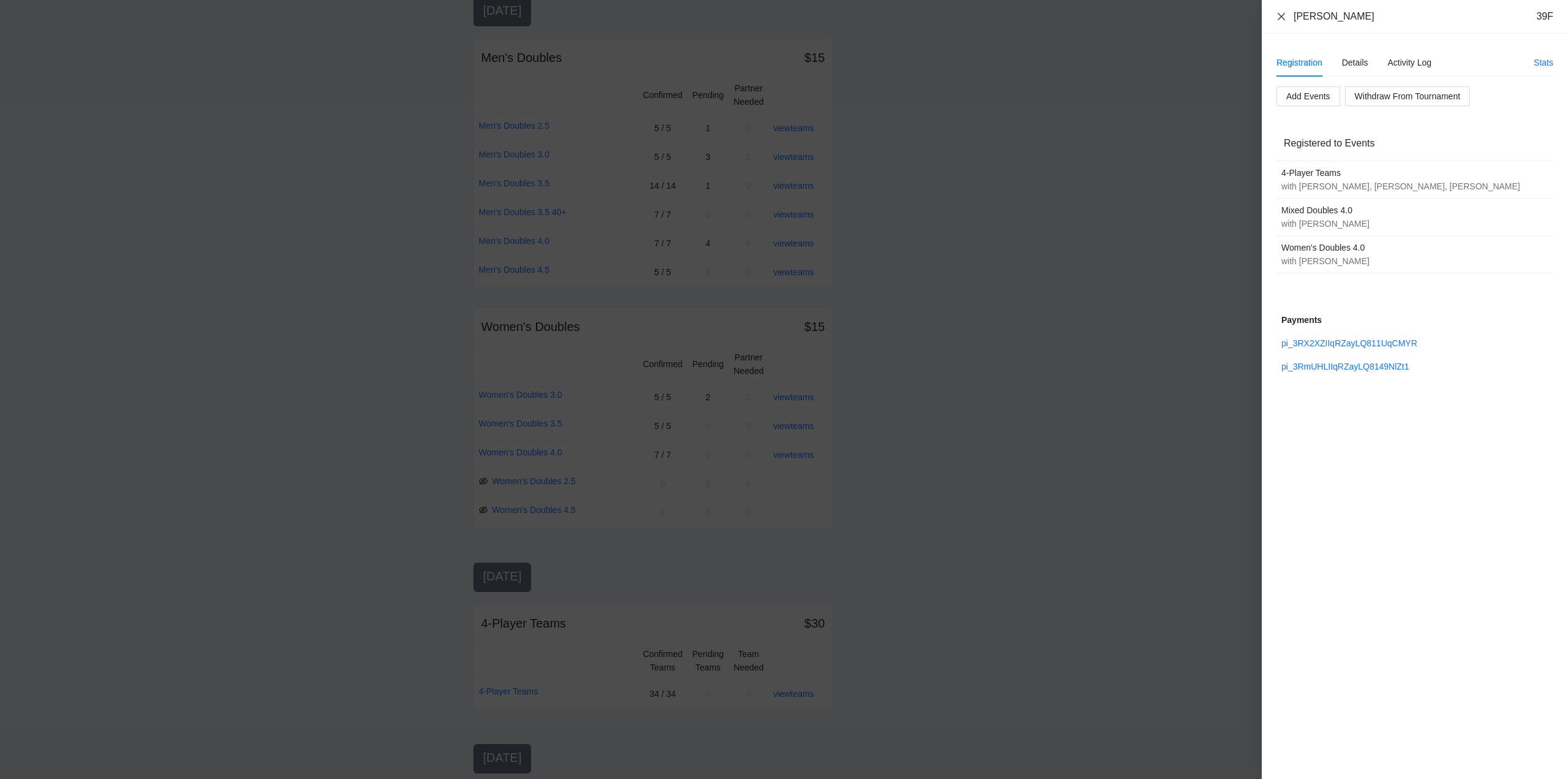
click at [1280, 13] on icon "close" at bounding box center [1281, 17] width 10 height 10
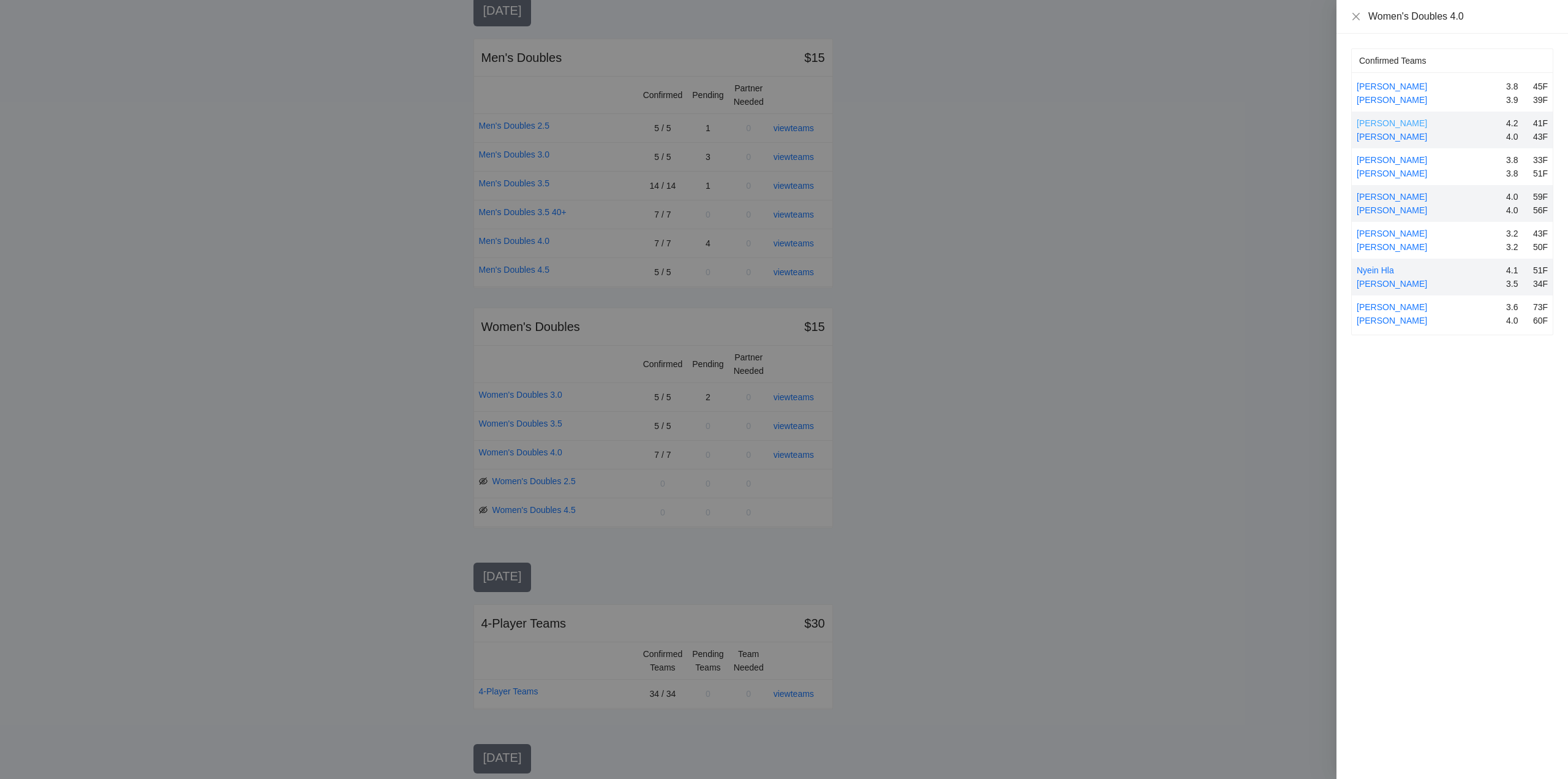
click at [1373, 121] on link "[PERSON_NAME]" at bounding box center [1391, 124] width 70 height 10
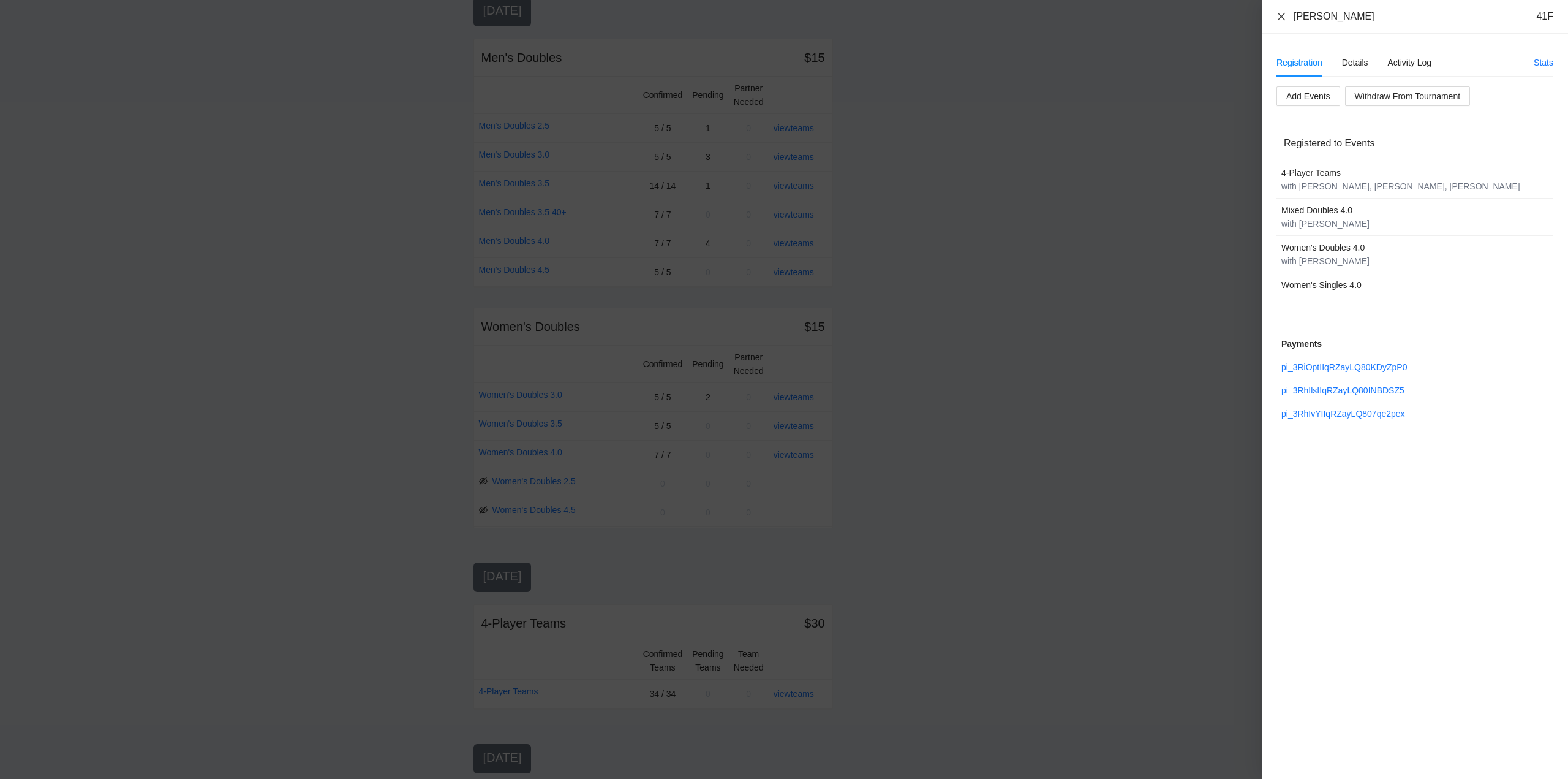
click at [1280, 17] on icon "close" at bounding box center [1281, 17] width 10 height 10
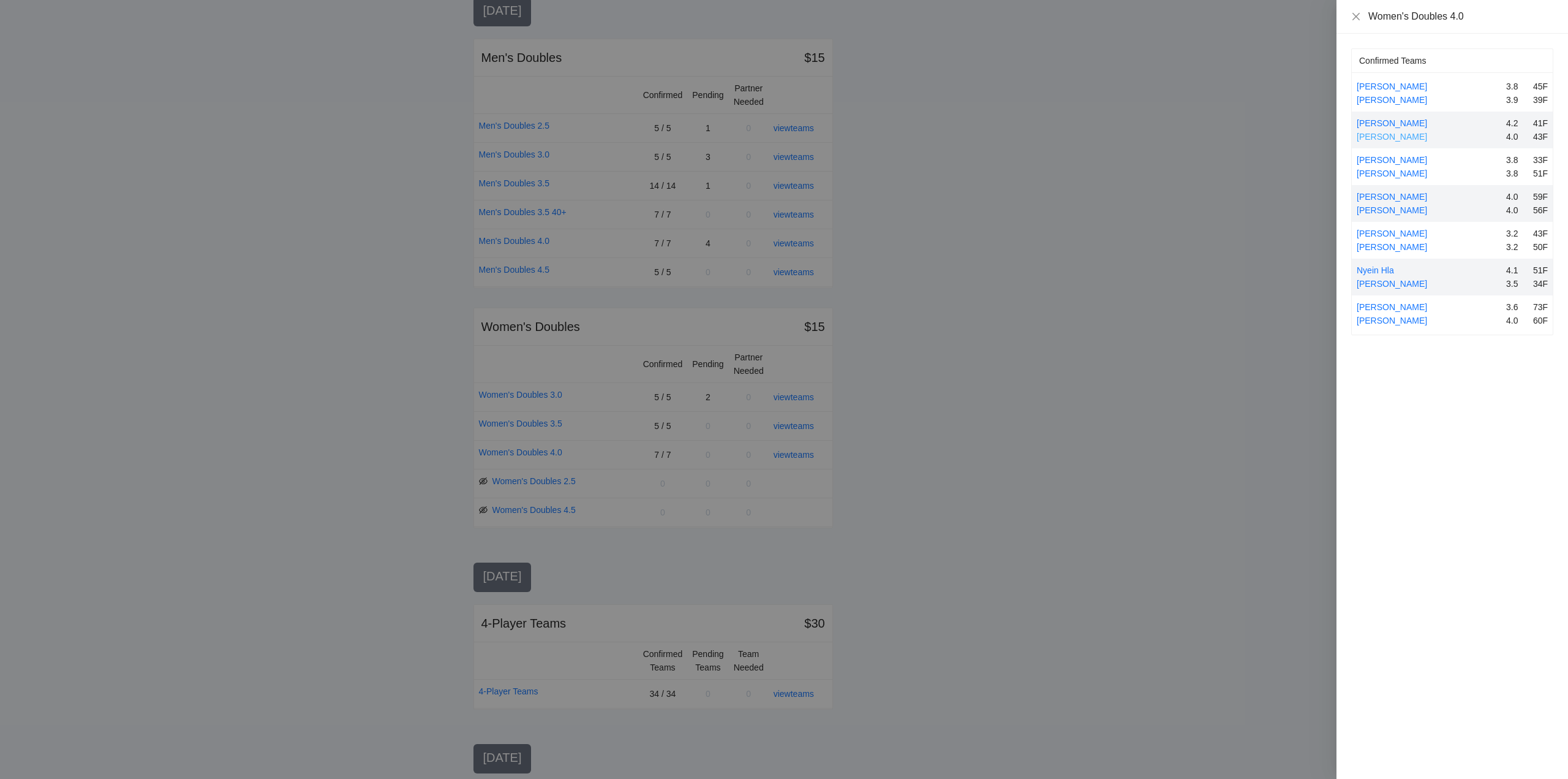
click at [1374, 135] on link "[PERSON_NAME]" at bounding box center [1391, 137] width 70 height 10
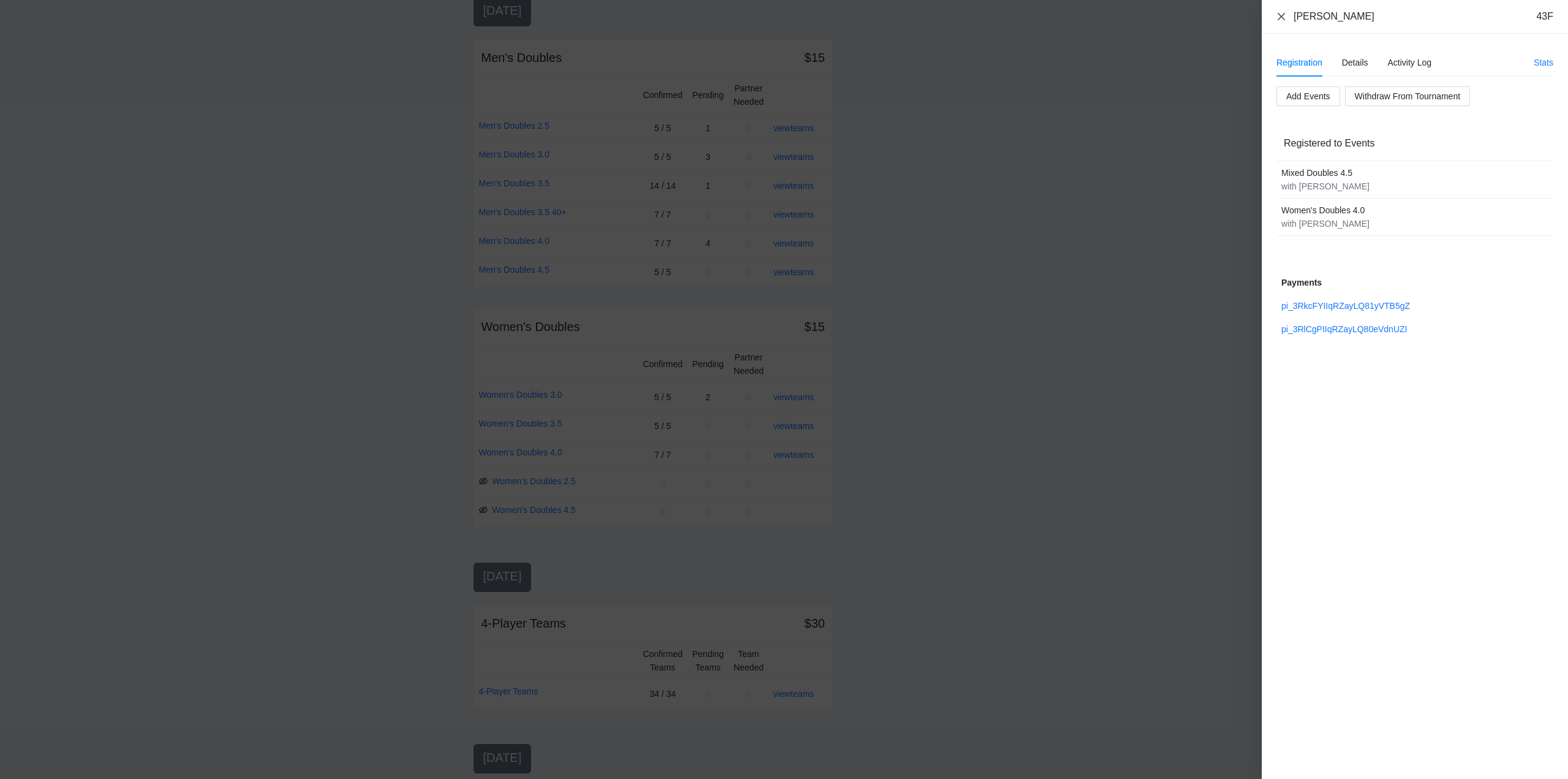
drag, startPoint x: 1281, startPoint y: 14, endPoint x: 1297, endPoint y: 36, distance: 27.2
click at [1281, 14] on icon "close" at bounding box center [1281, 17] width 10 height 10
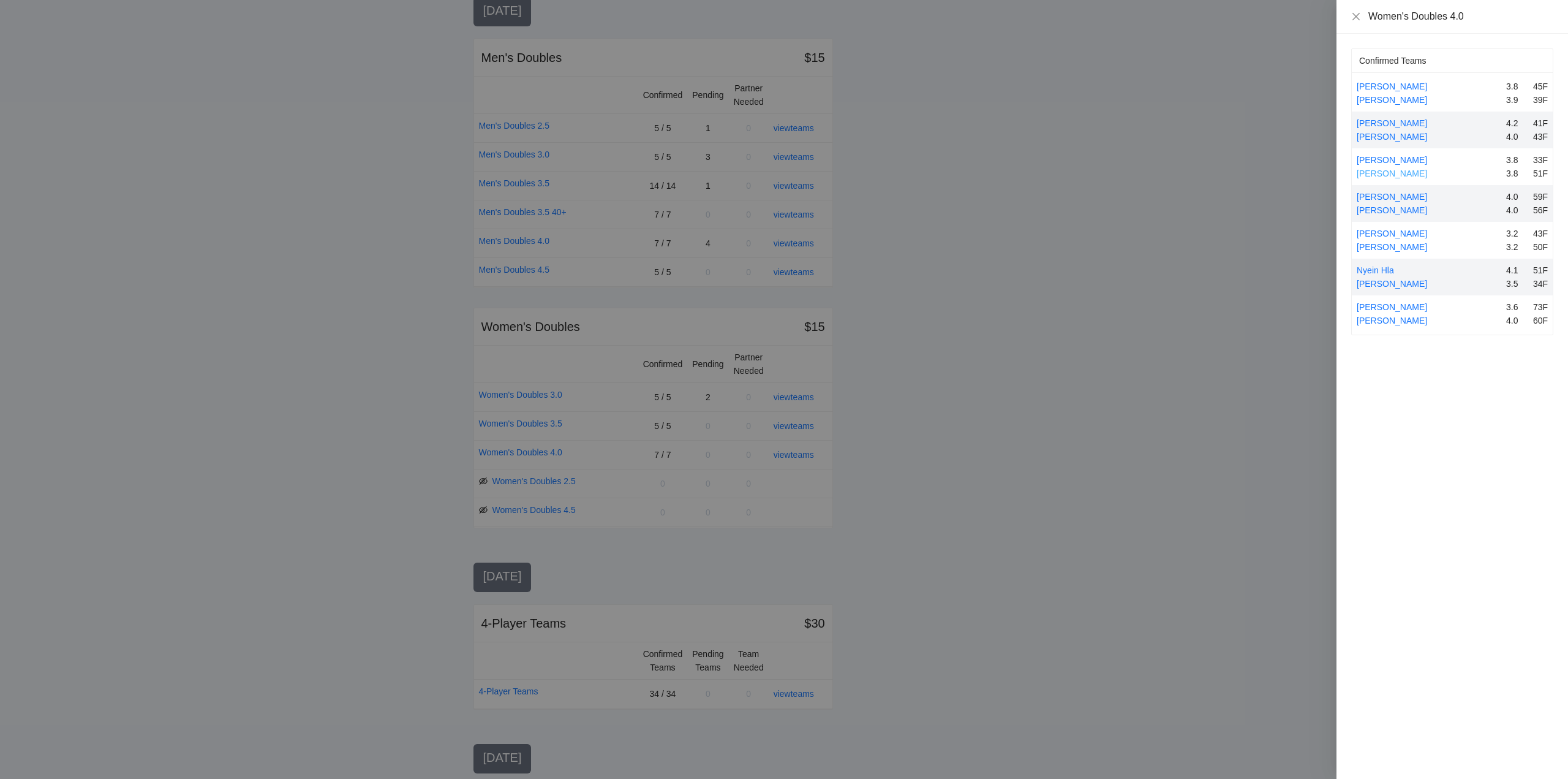
click at [1373, 172] on link "[PERSON_NAME]" at bounding box center [1391, 173] width 70 height 10
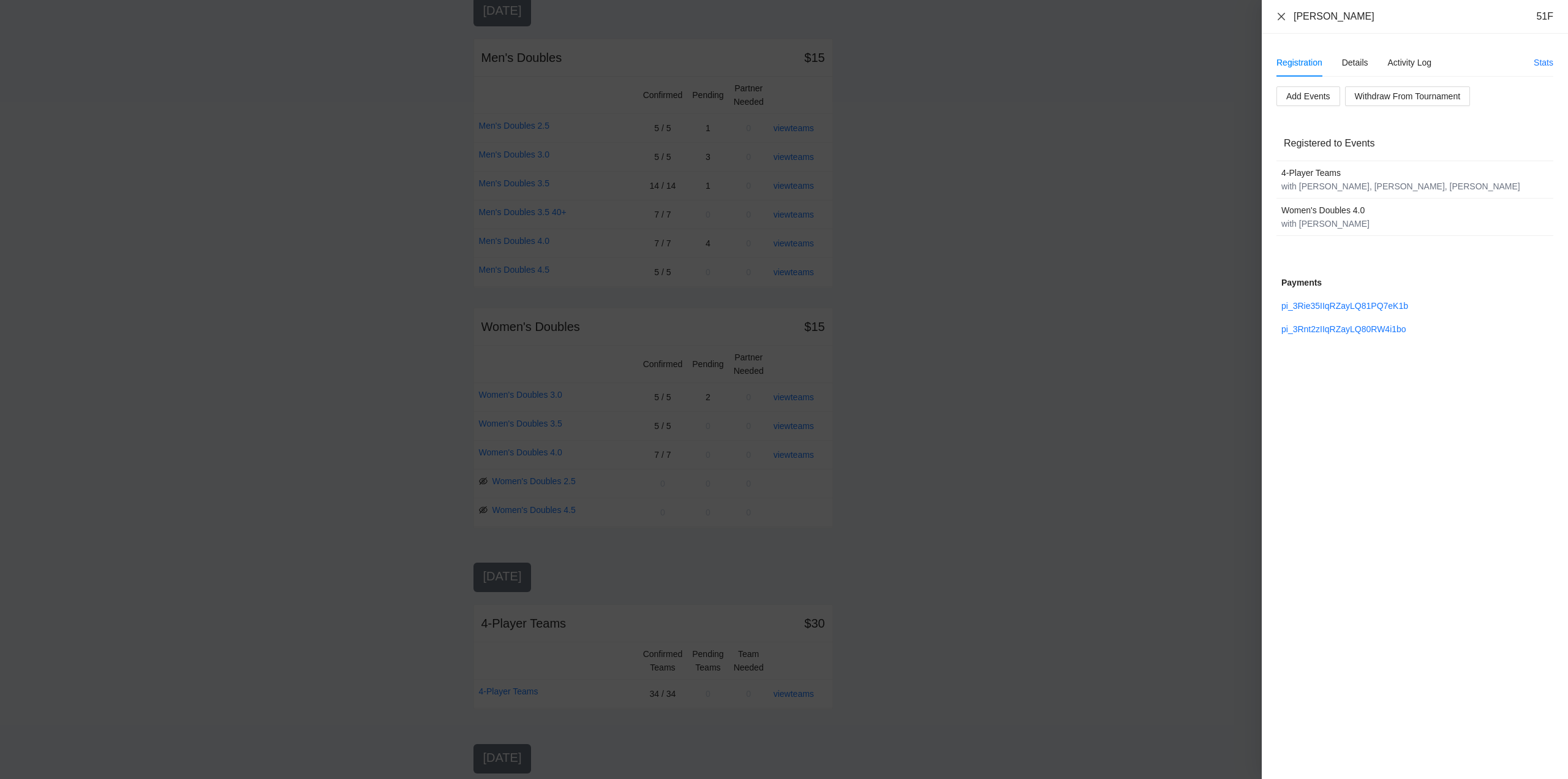
click at [1279, 14] on icon "close" at bounding box center [1281, 16] width 7 height 7
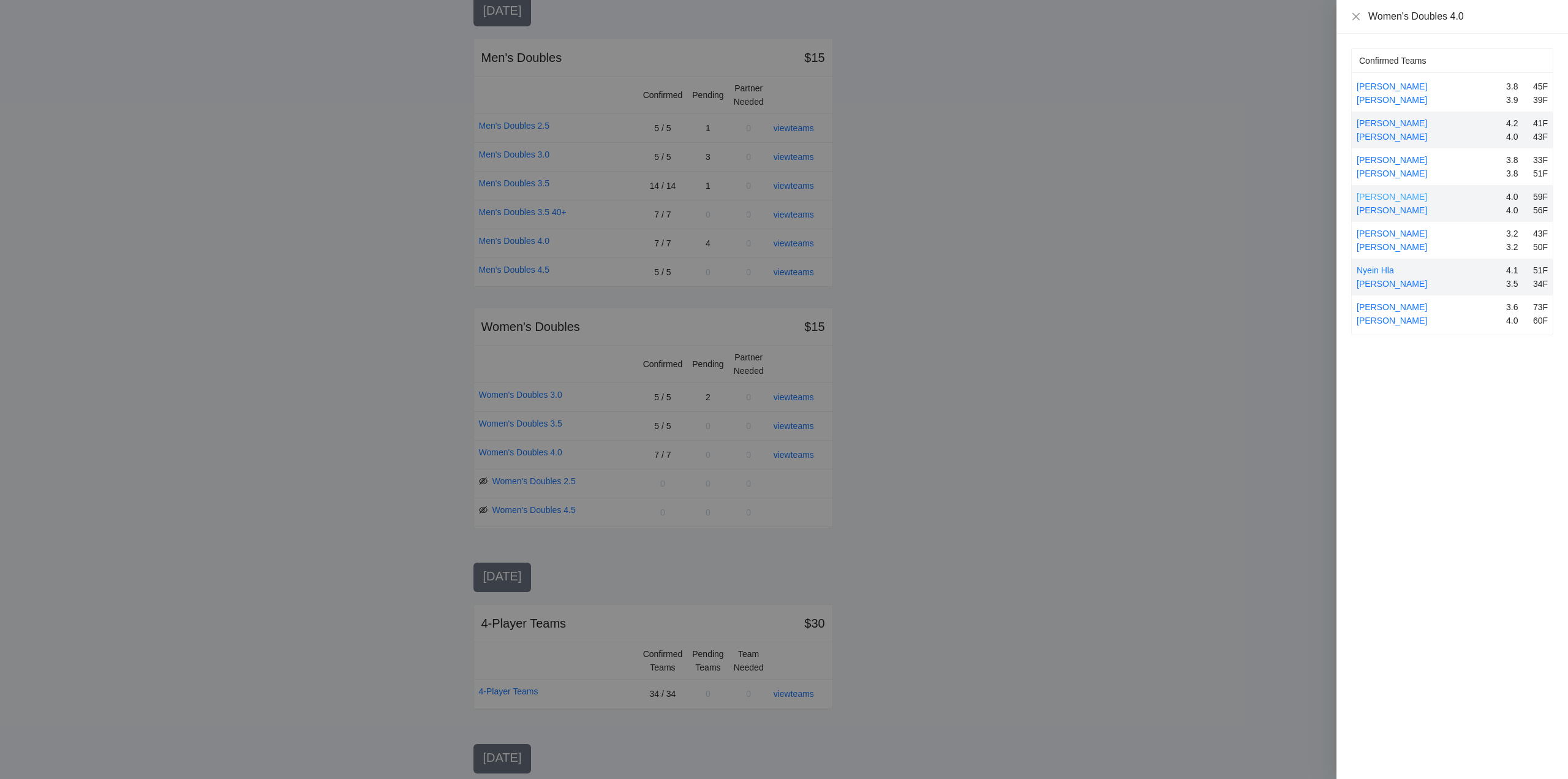
click at [1409, 195] on link "[PERSON_NAME]" at bounding box center [1391, 197] width 70 height 10
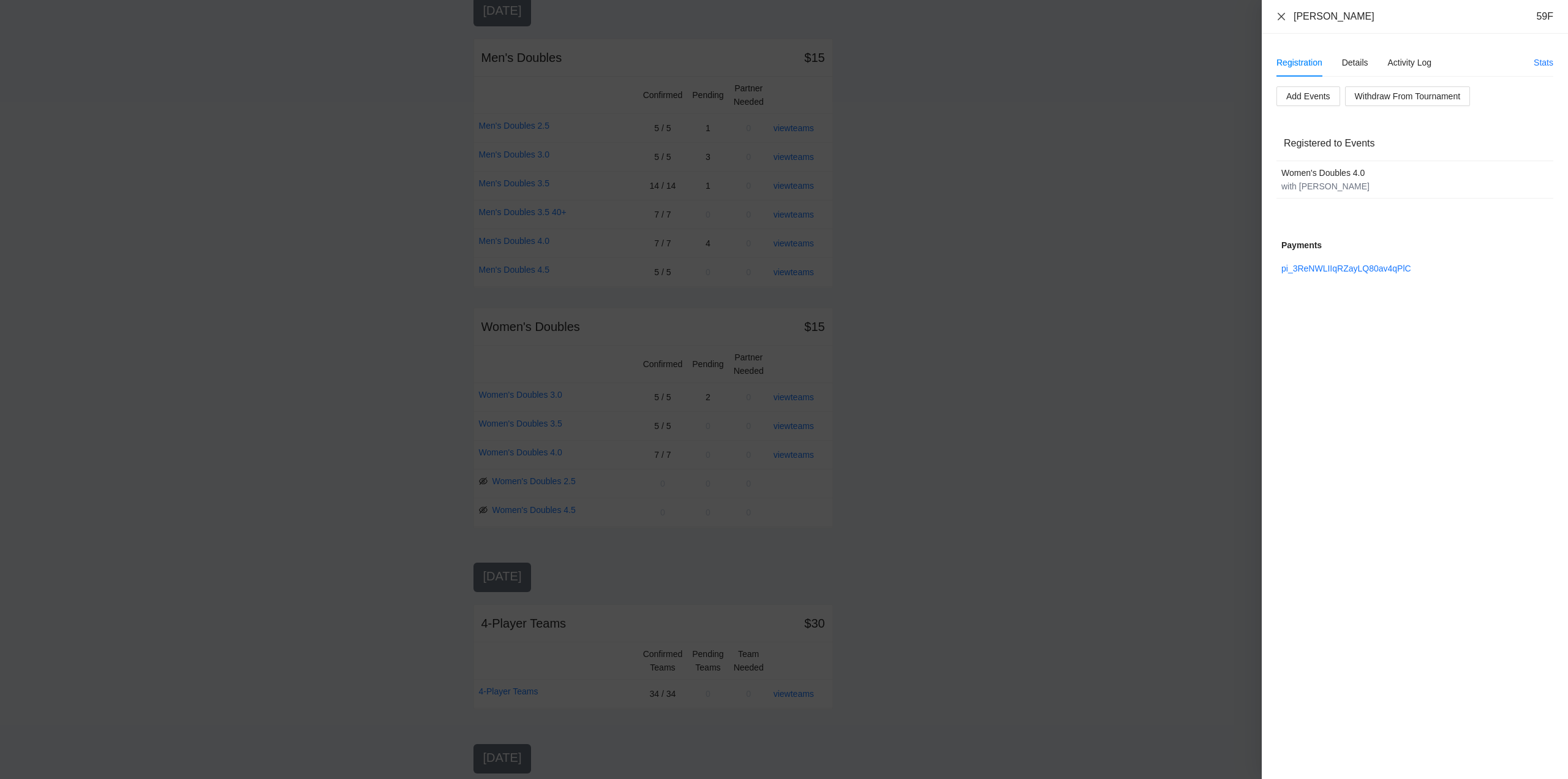
drag, startPoint x: 1279, startPoint y: 16, endPoint x: 1287, endPoint y: 26, distance: 12.8
click at [1281, 19] on icon "close" at bounding box center [1281, 17] width 10 height 10
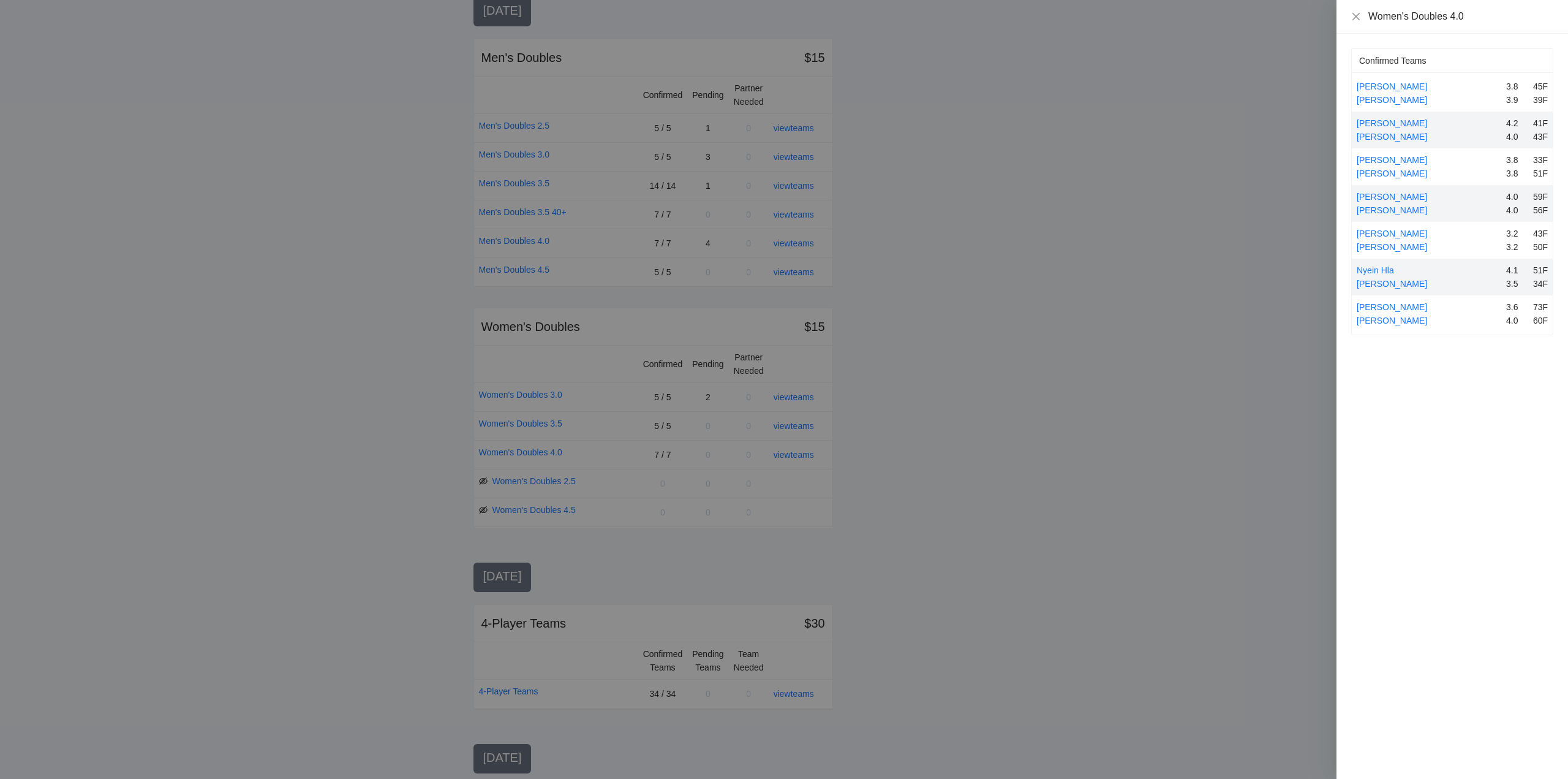
drag, startPoint x: 1406, startPoint y: 208, endPoint x: 1443, endPoint y: 206, distance: 37.1
click at [1409, 208] on link "[PERSON_NAME]" at bounding box center [1391, 211] width 70 height 10
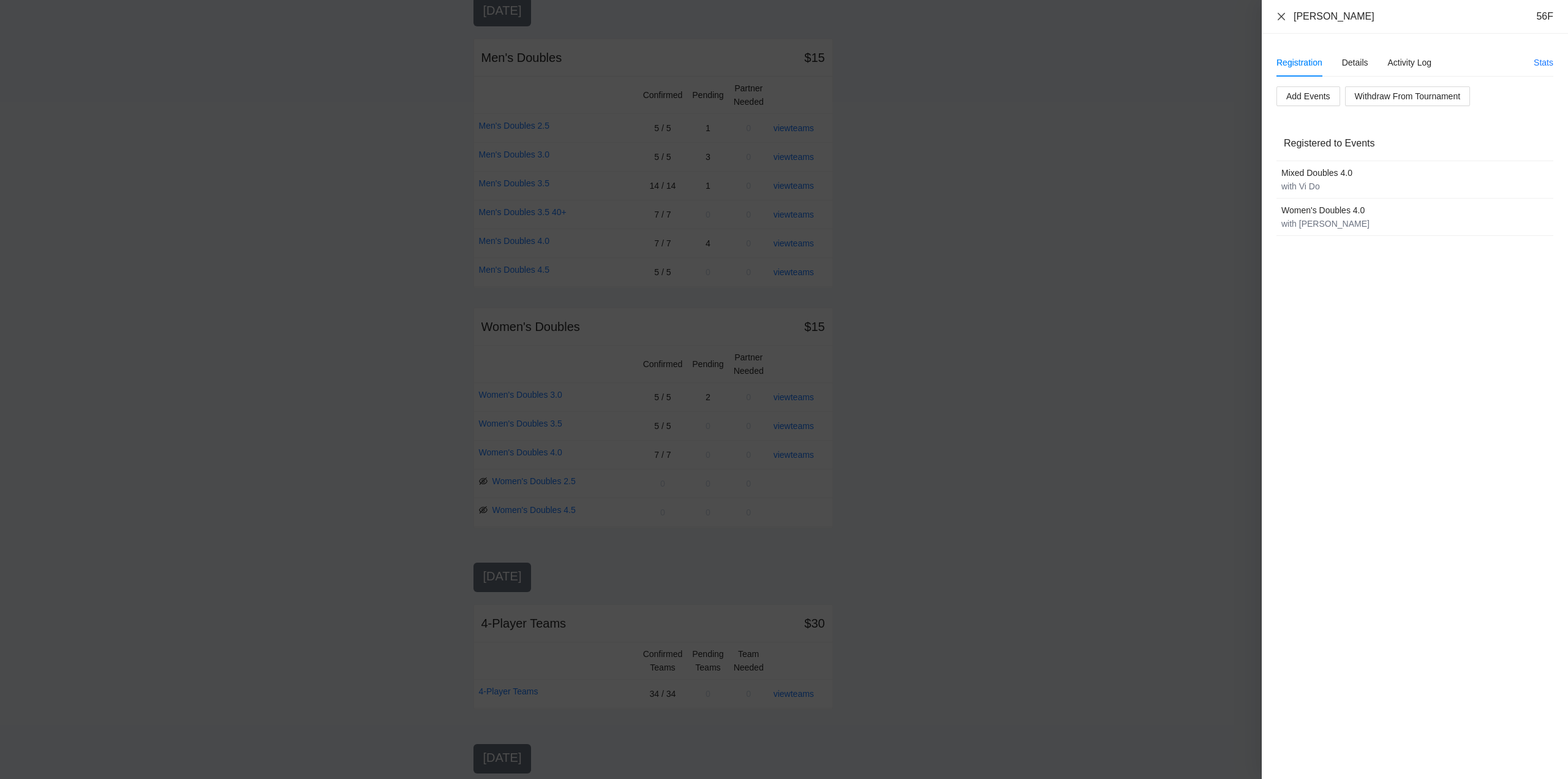
drag, startPoint x: 1280, startPoint y: 18, endPoint x: 1282, endPoint y: 24, distance: 6.3
click at [1280, 18] on icon "close" at bounding box center [1281, 16] width 7 height 7
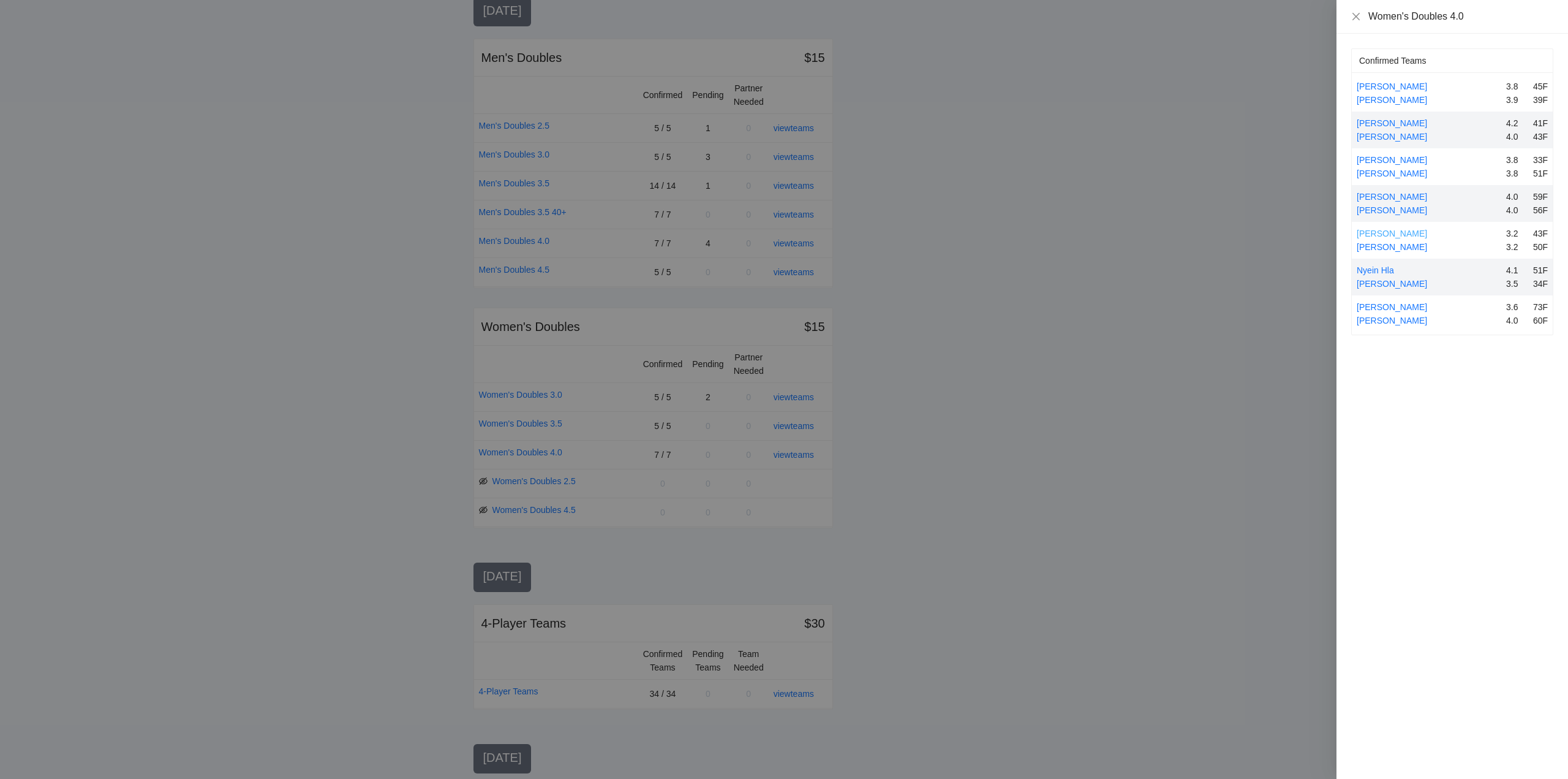
click at [1389, 231] on link "[PERSON_NAME]" at bounding box center [1391, 234] width 70 height 10
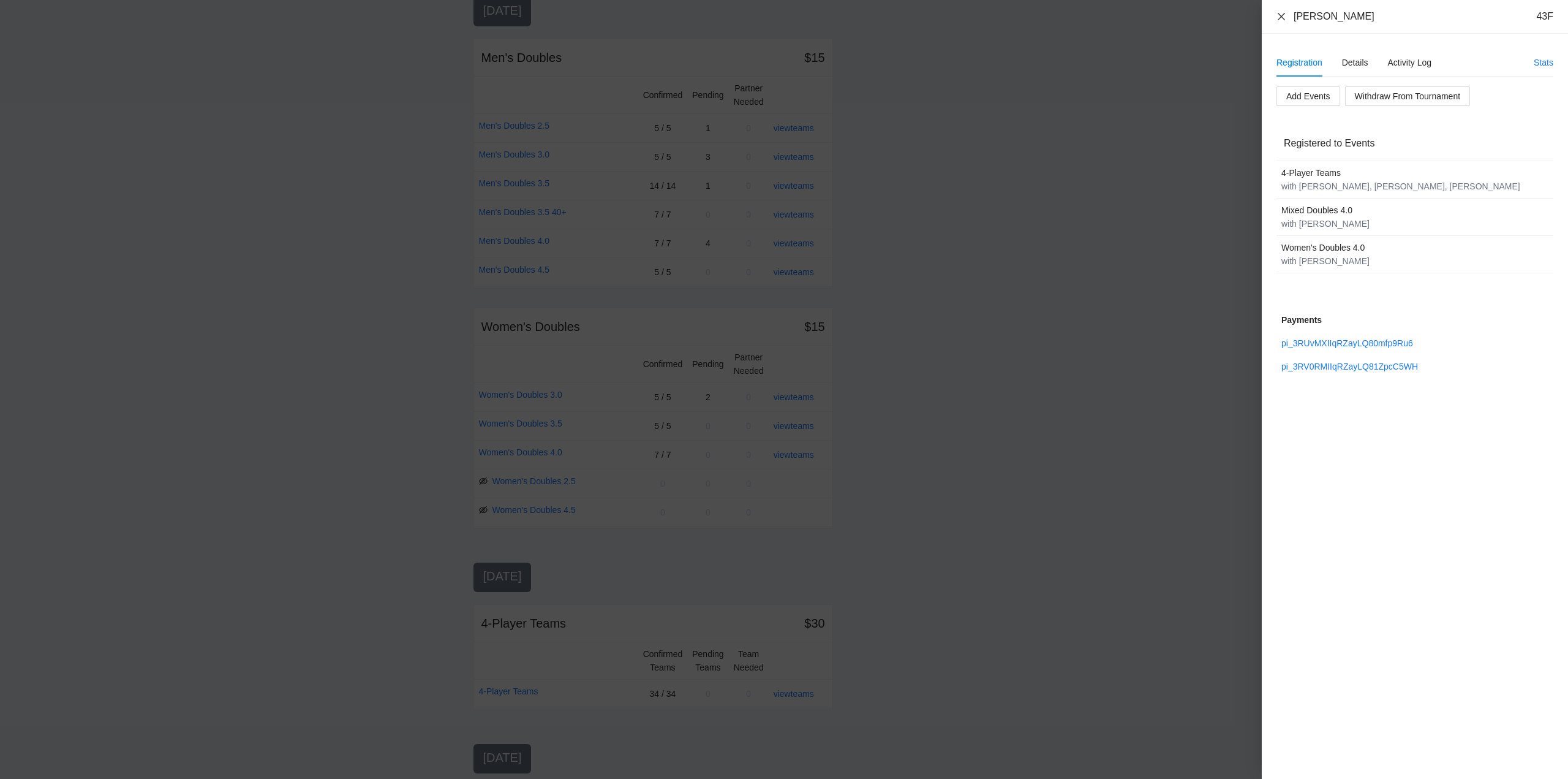
drag, startPoint x: 1277, startPoint y: 17, endPoint x: 1301, endPoint y: 57, distance: 46.6
click at [1278, 17] on icon "close" at bounding box center [1281, 17] width 10 height 10
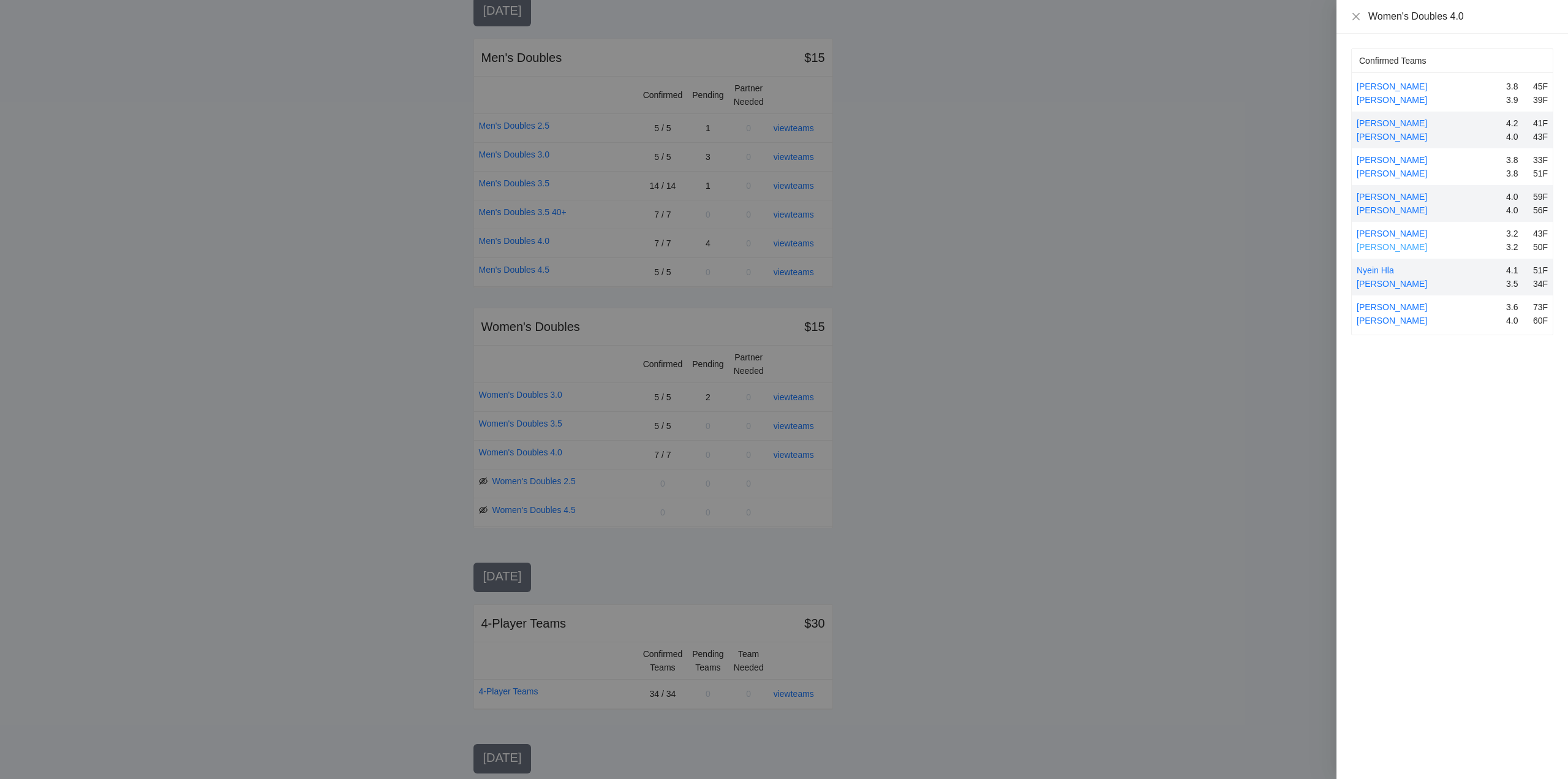
click at [1393, 246] on link "[PERSON_NAME]" at bounding box center [1391, 247] width 70 height 10
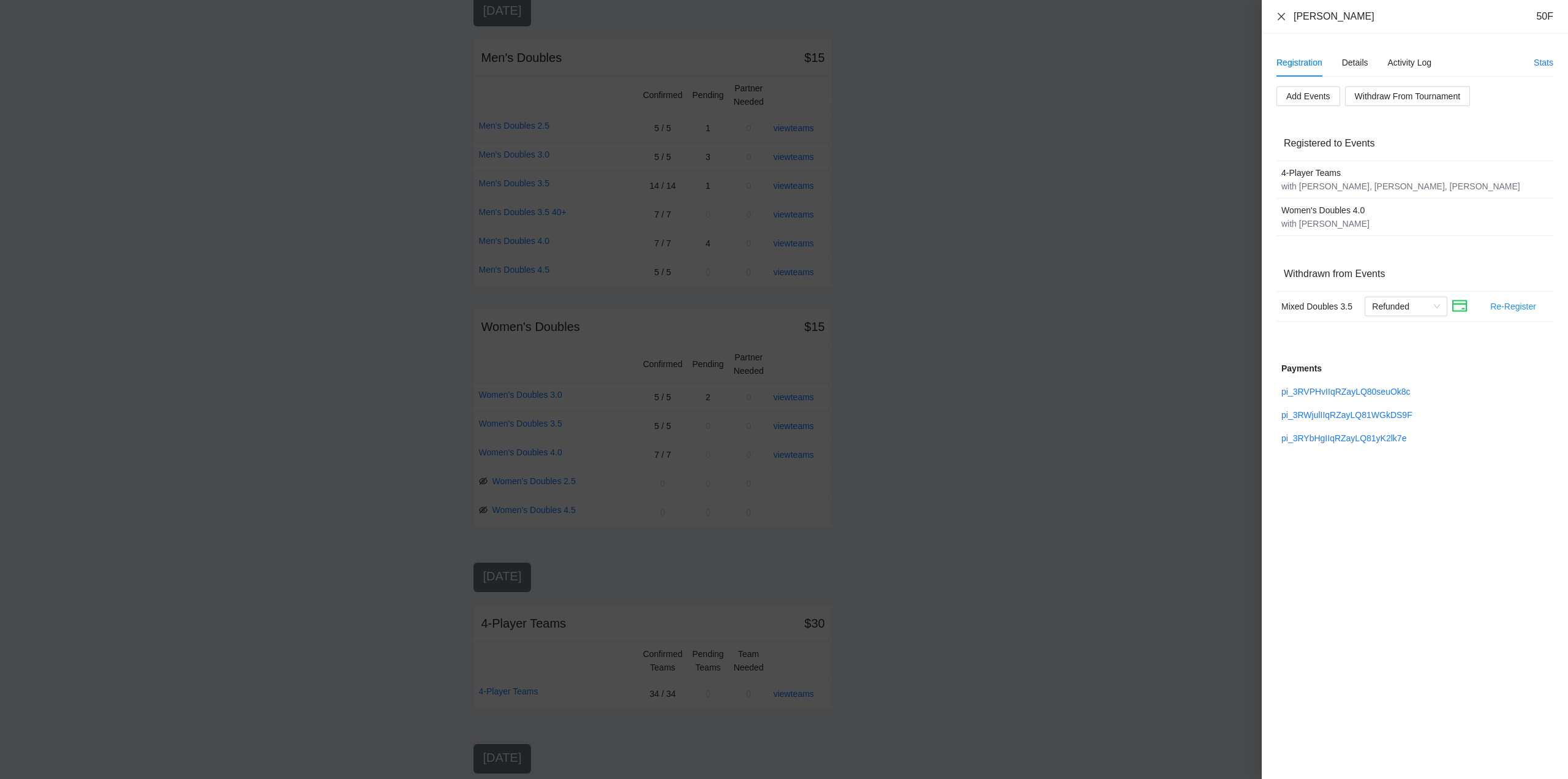
click at [1281, 14] on icon "close" at bounding box center [1281, 17] width 10 height 10
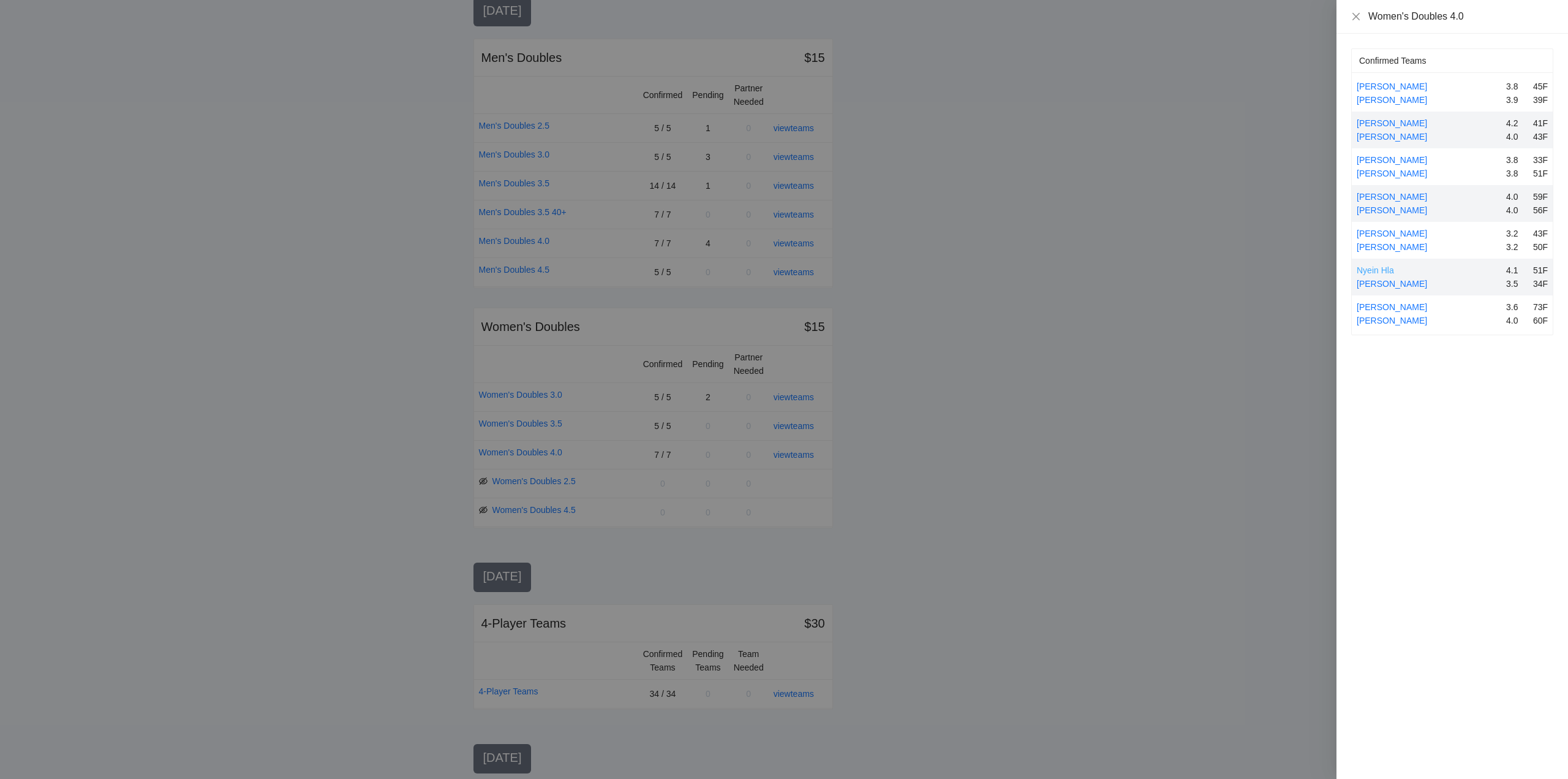
click at [1374, 269] on link "Nyein Hla" at bounding box center [1375, 270] width 37 height 10
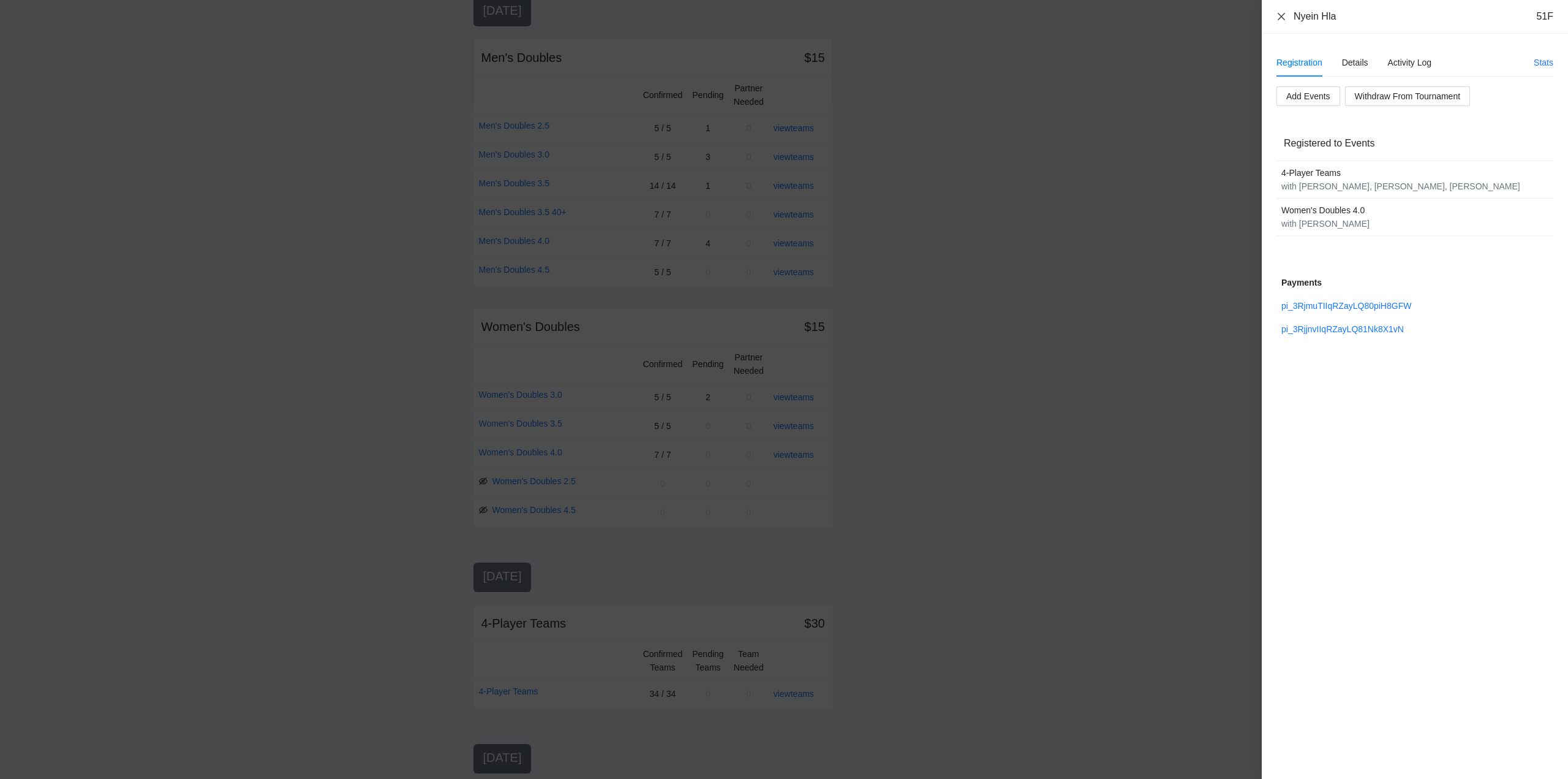
click at [1284, 14] on icon "close" at bounding box center [1281, 17] width 10 height 10
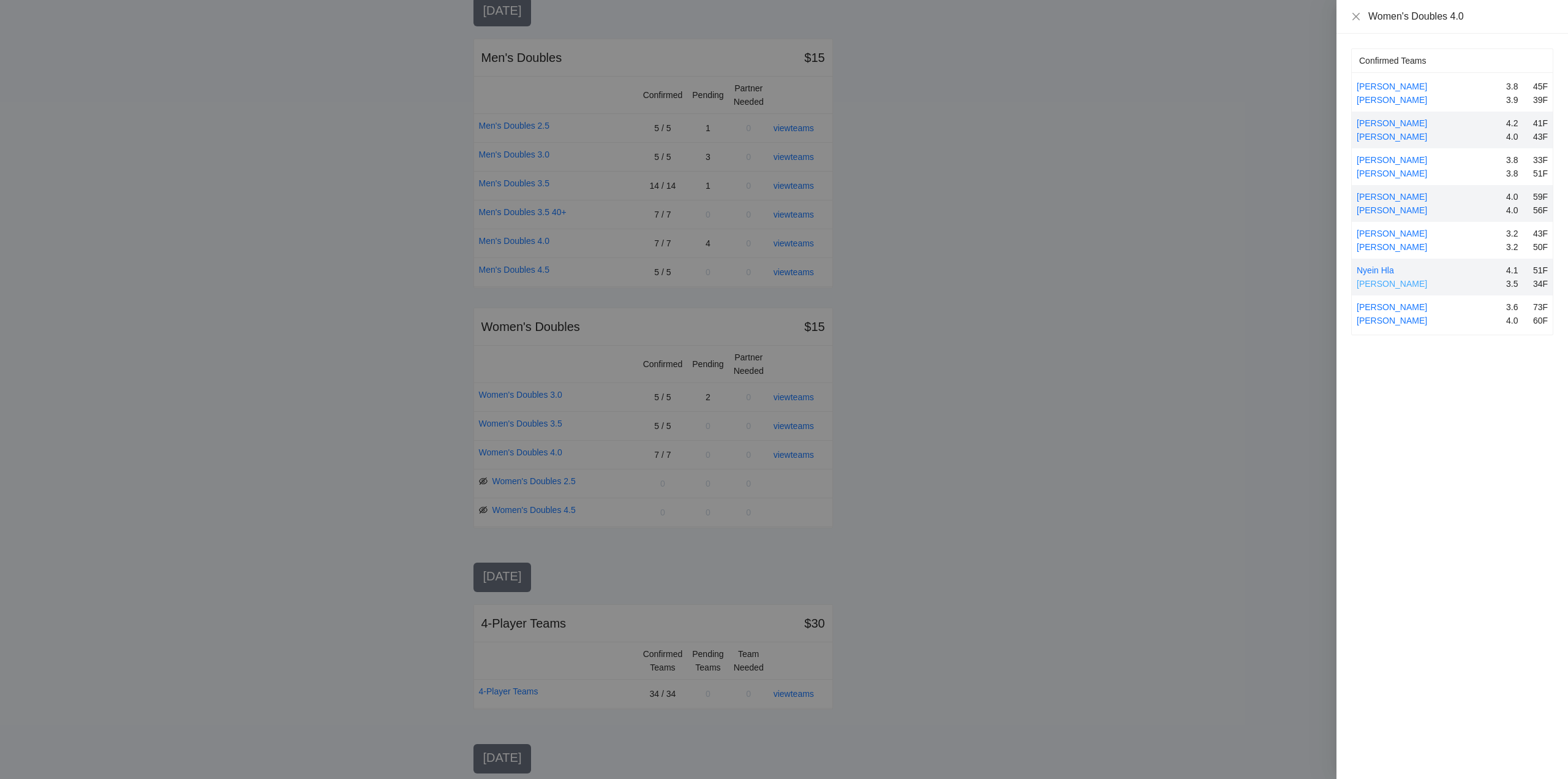
click at [1372, 280] on link "[PERSON_NAME]" at bounding box center [1391, 284] width 70 height 10
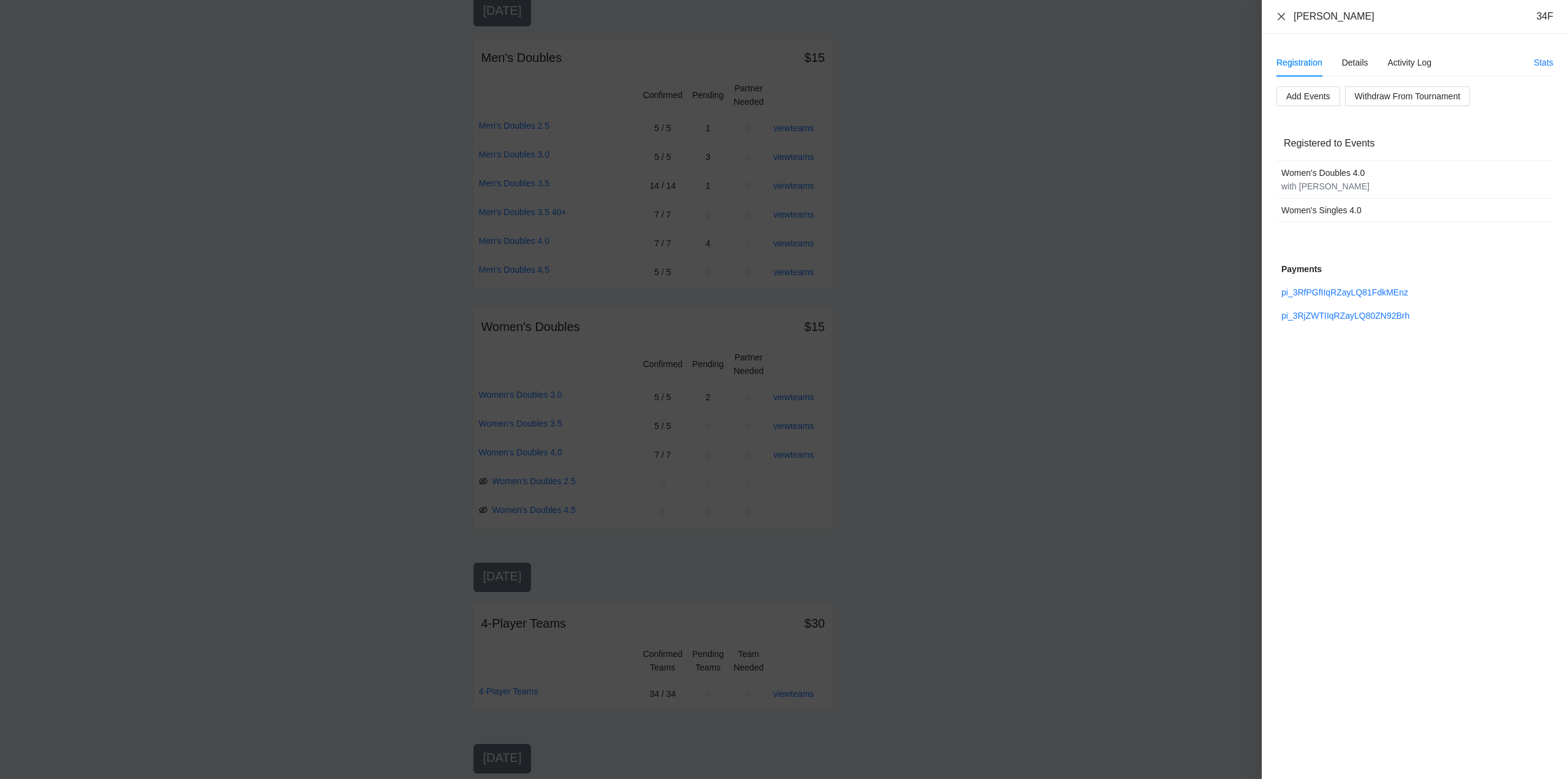
click at [1281, 14] on icon "close" at bounding box center [1281, 17] width 10 height 10
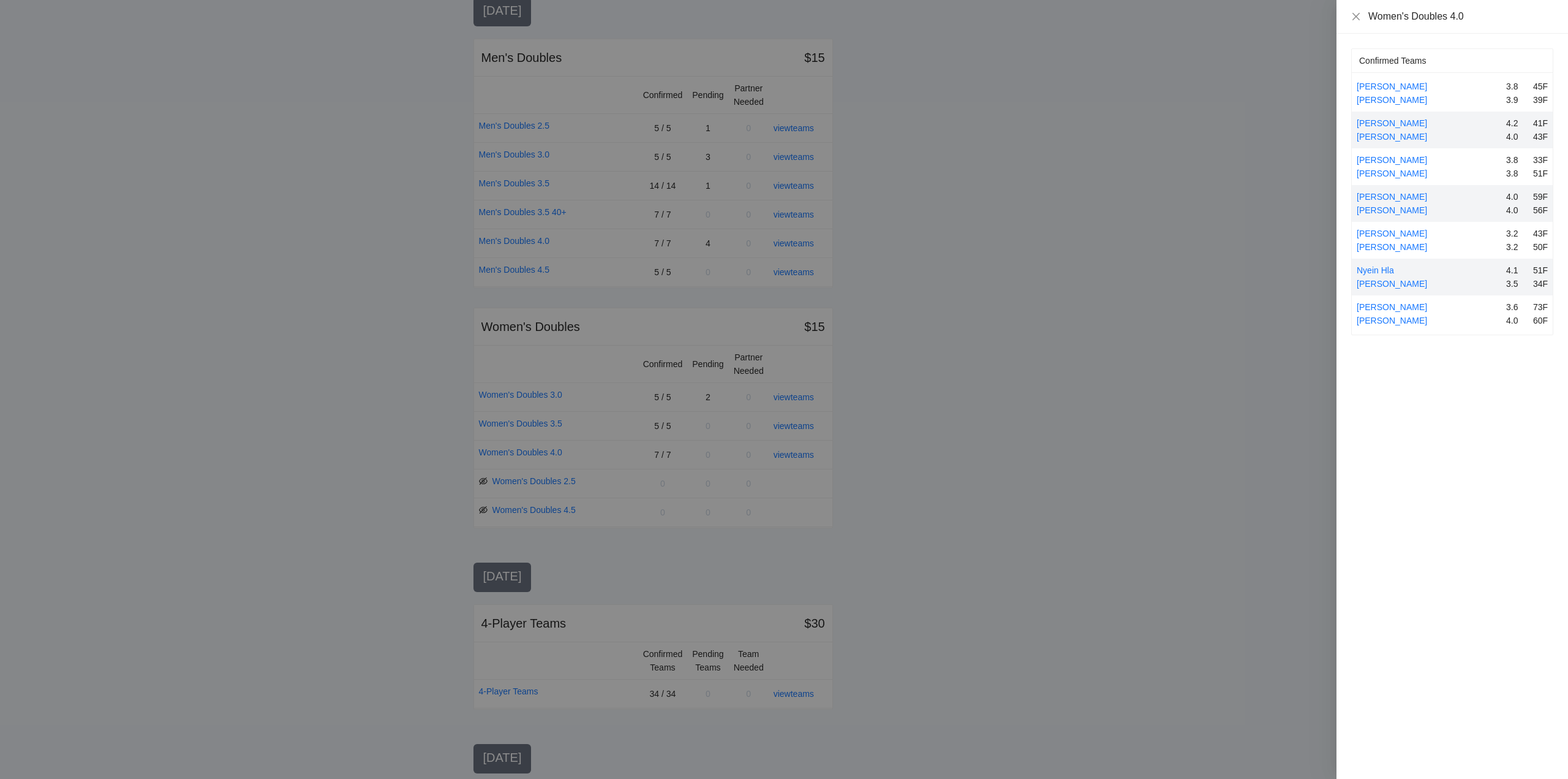
drag, startPoint x: 1391, startPoint y: 305, endPoint x: 1447, endPoint y: 305, distance: 56.0
click at [1392, 305] on link "[PERSON_NAME]" at bounding box center [1391, 307] width 70 height 10
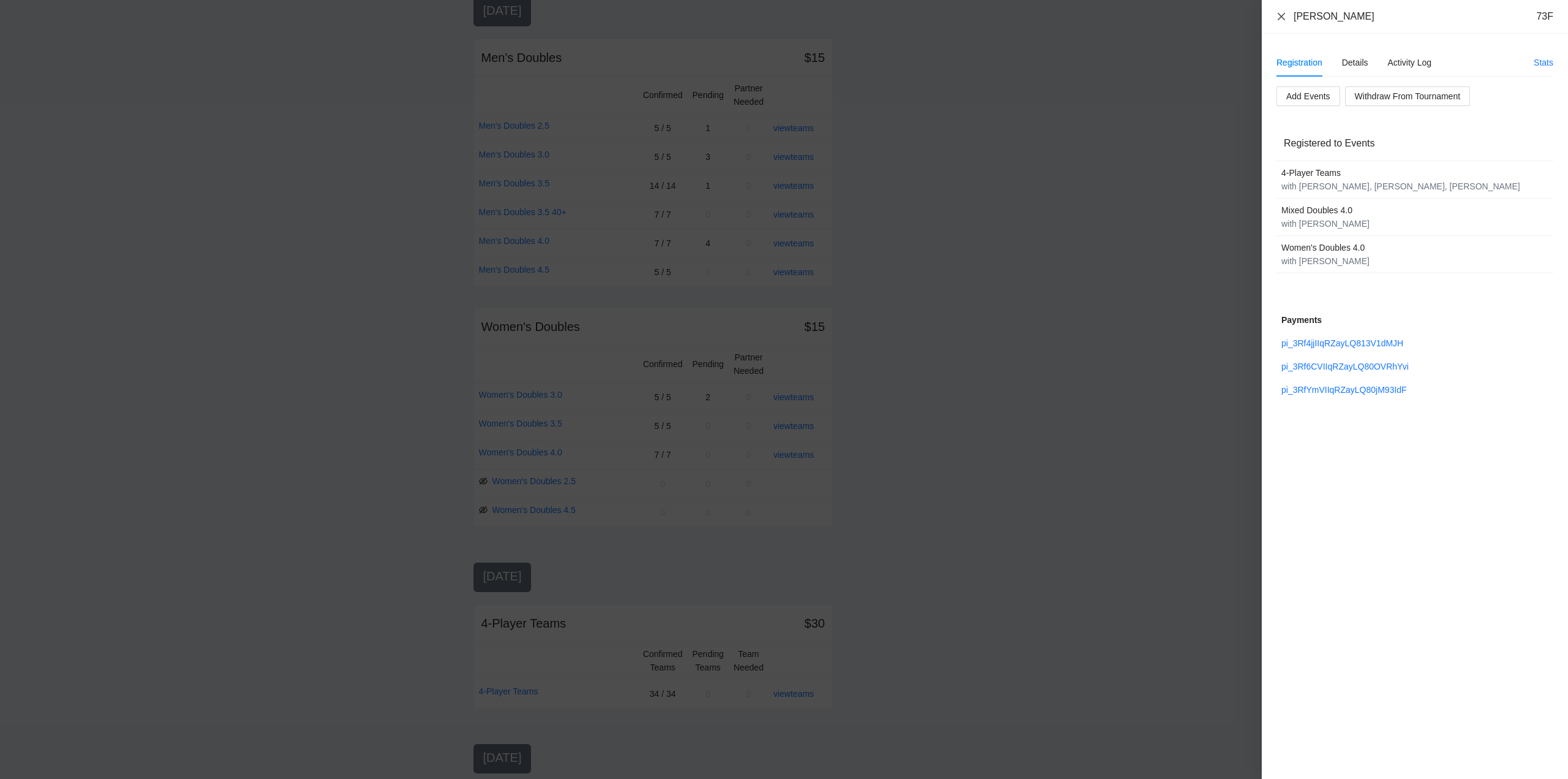
drag, startPoint x: 1281, startPoint y: 14, endPoint x: 1296, endPoint y: 27, distance: 19.8
click at [1281, 14] on icon "close" at bounding box center [1281, 17] width 10 height 10
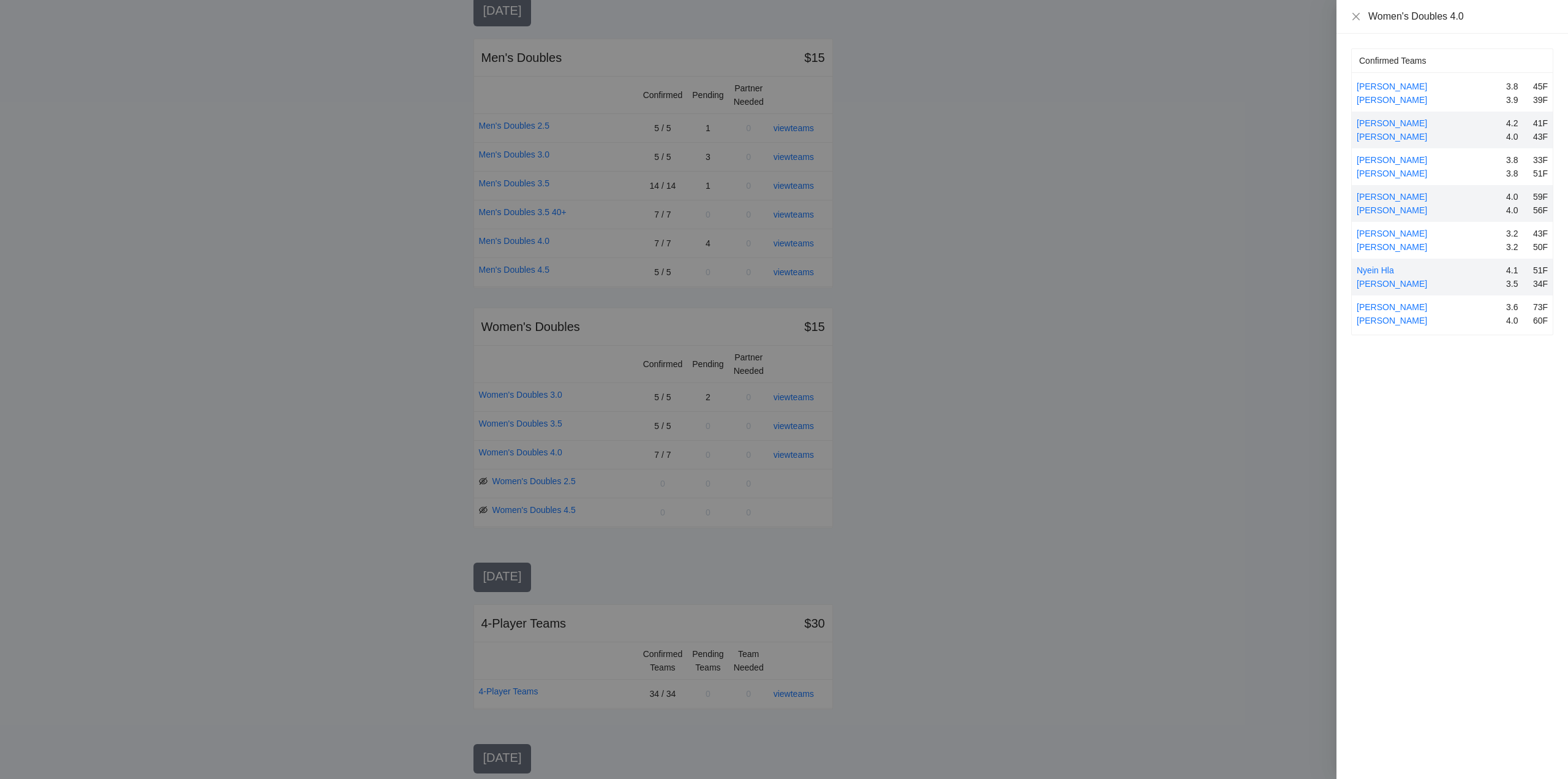
drag, startPoint x: 1401, startPoint y: 318, endPoint x: 1465, endPoint y: 312, distance: 64.3
click at [1401, 318] on link "[PERSON_NAME]" at bounding box center [1391, 321] width 70 height 10
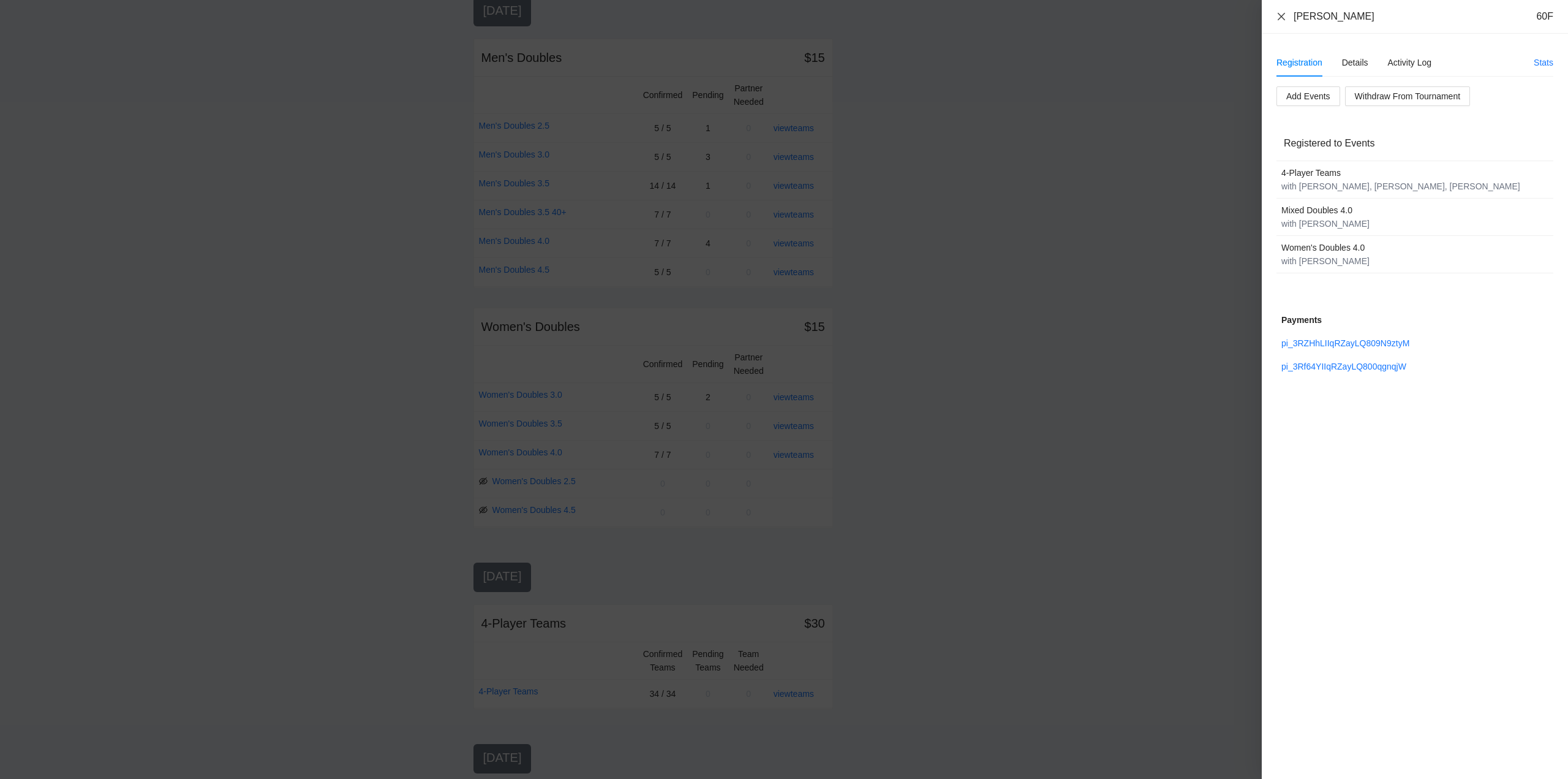
click at [1283, 14] on icon "close" at bounding box center [1281, 17] width 10 height 10
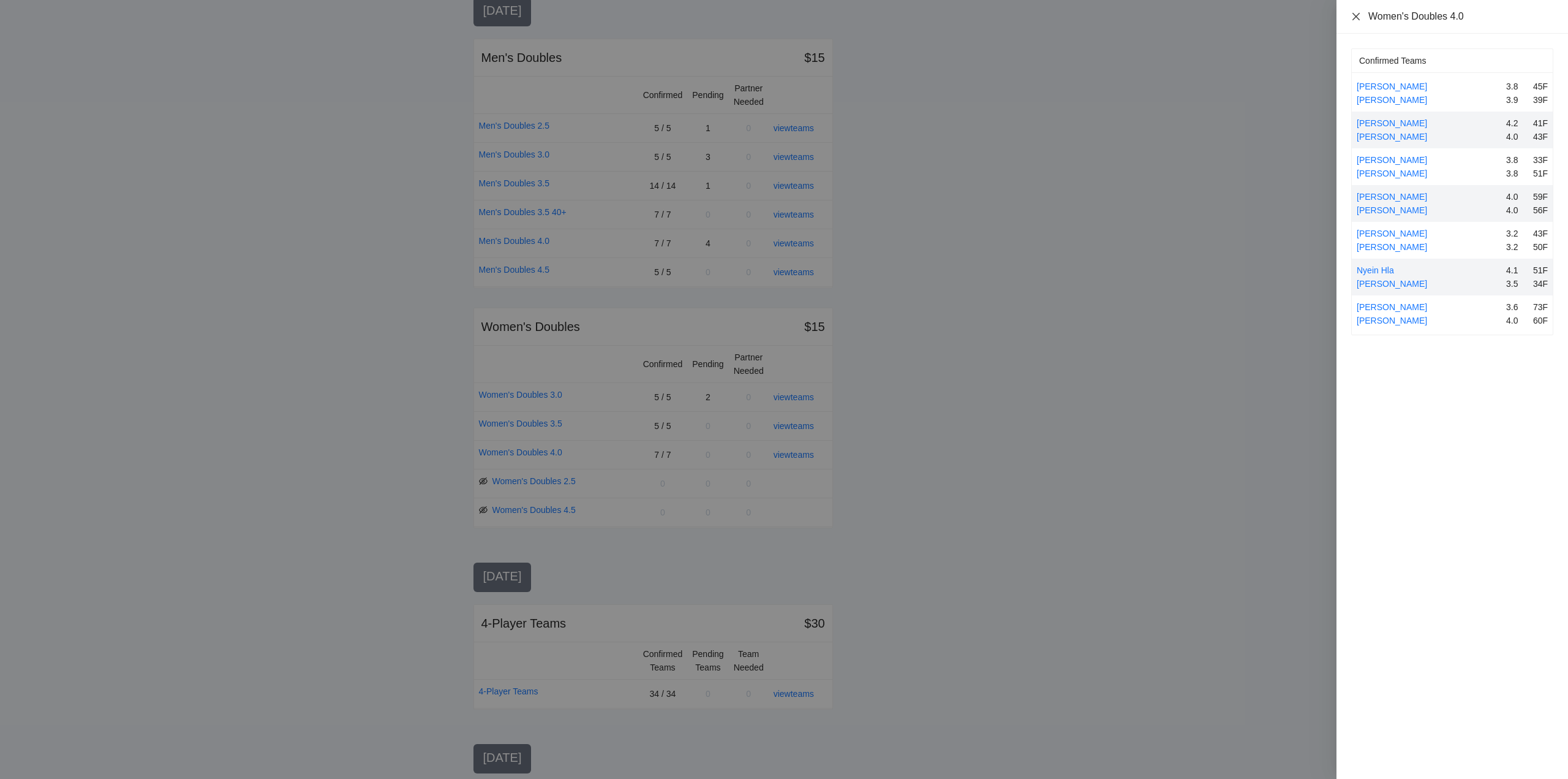
drag, startPoint x: 1356, startPoint y: 11, endPoint x: 1360, endPoint y: 27, distance: 16.5
click at [1356, 11] on icon "close" at bounding box center [1356, 17] width 10 height 10
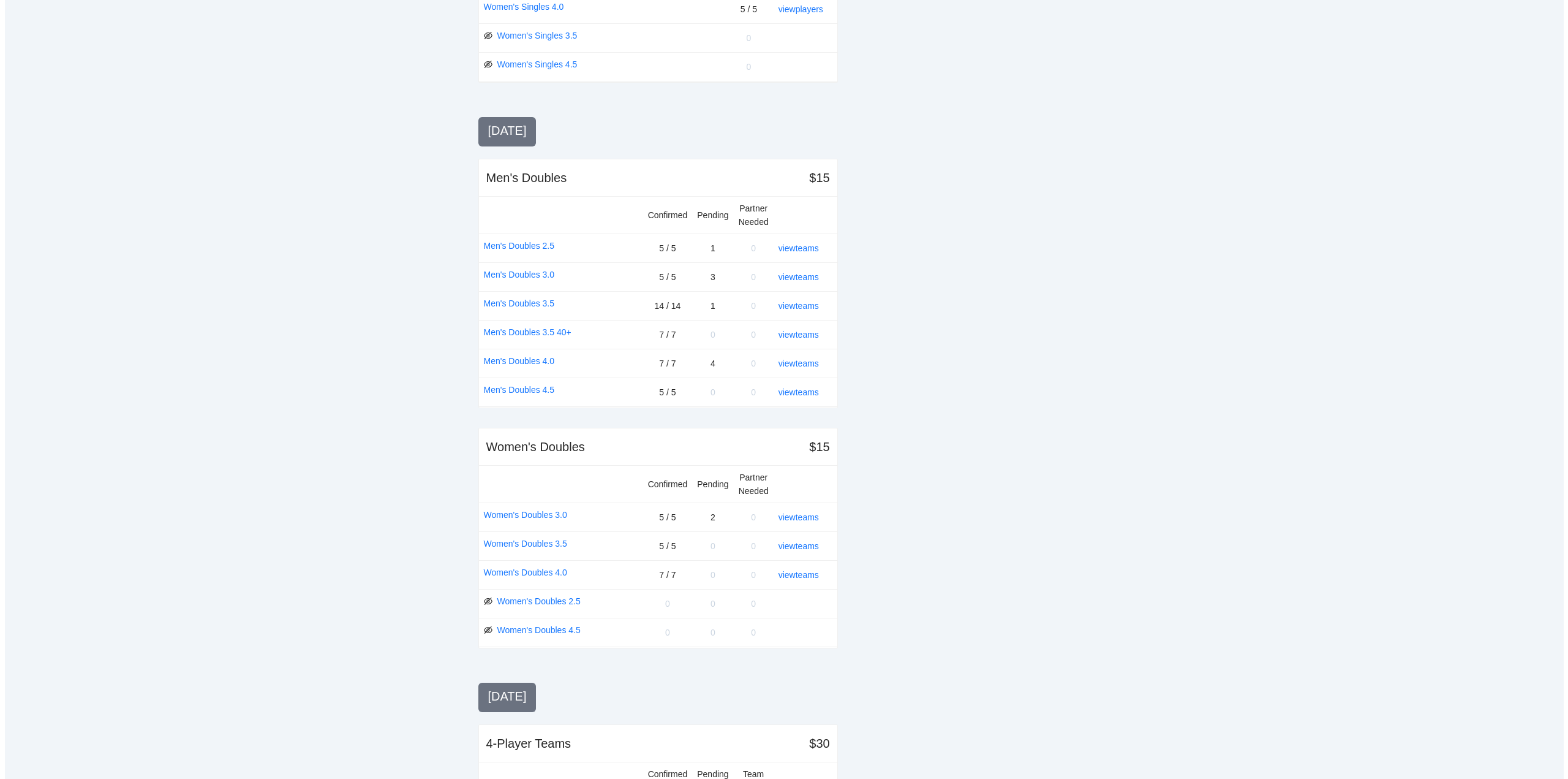
scroll to position [674, 0]
click at [799, 305] on link "view teams" at bounding box center [794, 308] width 40 height 10
